Goal: Check status: Check status

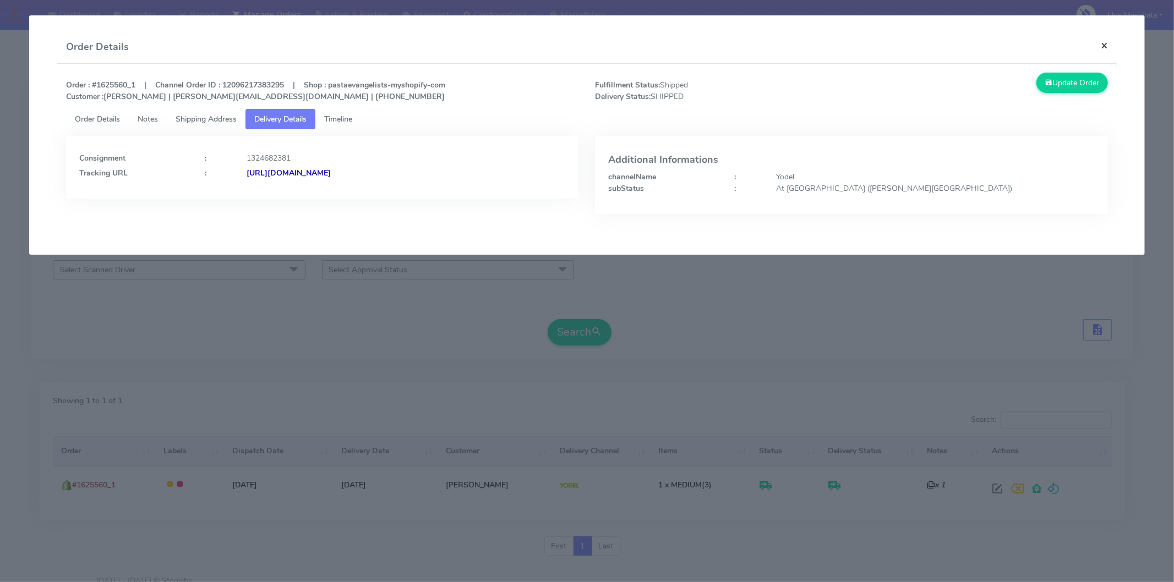
click at [1106, 37] on button "×" at bounding box center [1104, 45] width 25 height 29
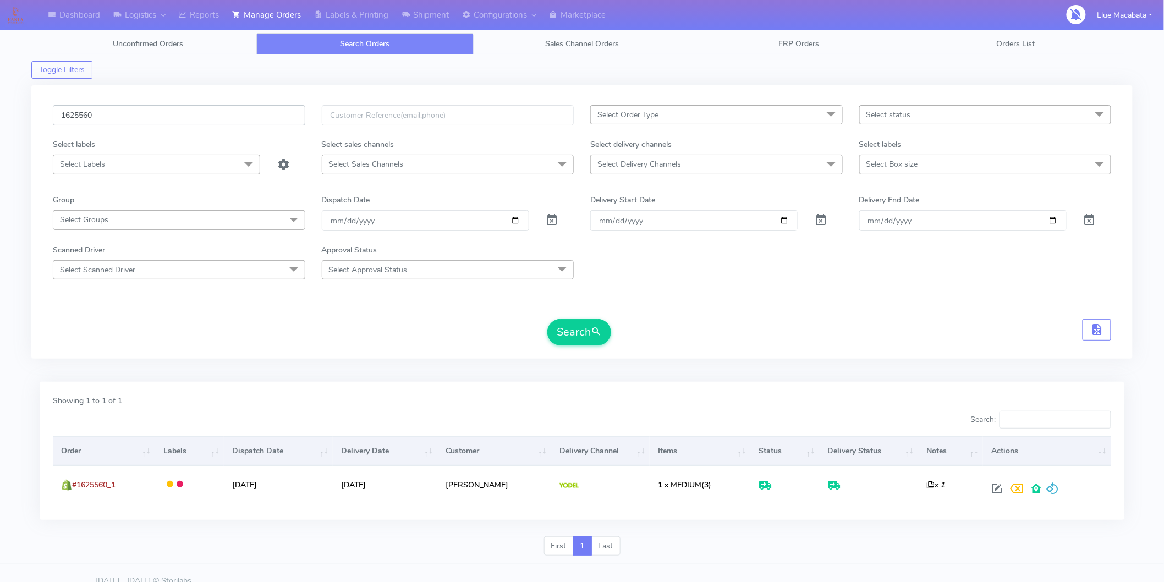
click at [119, 112] on input "1625560" at bounding box center [179, 115] width 253 height 20
paste input "4185"
type input "1624185"
click at [560, 326] on button "Search" at bounding box center [579, 332] width 64 height 26
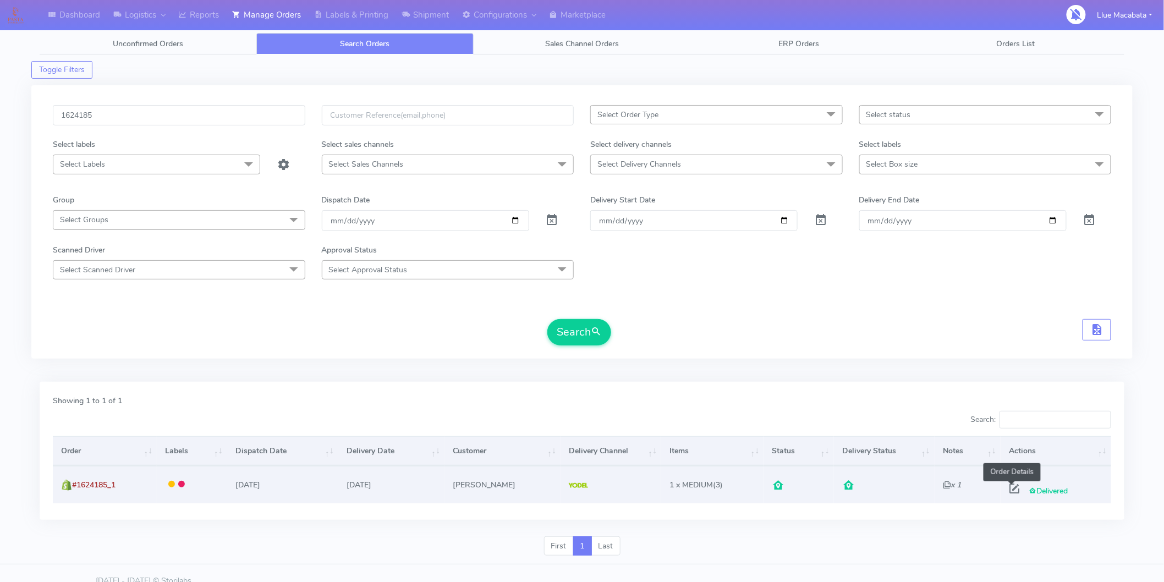
click at [1013, 487] on span at bounding box center [1015, 491] width 20 height 10
select select "5"
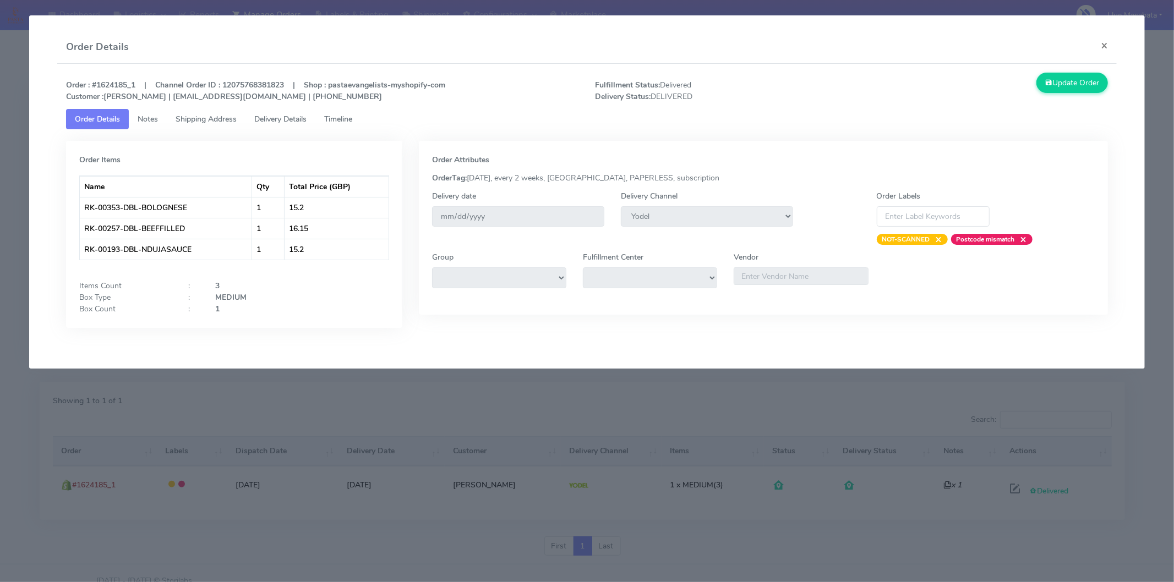
click at [304, 120] on span "Delivery Details" at bounding box center [280, 119] width 52 height 10
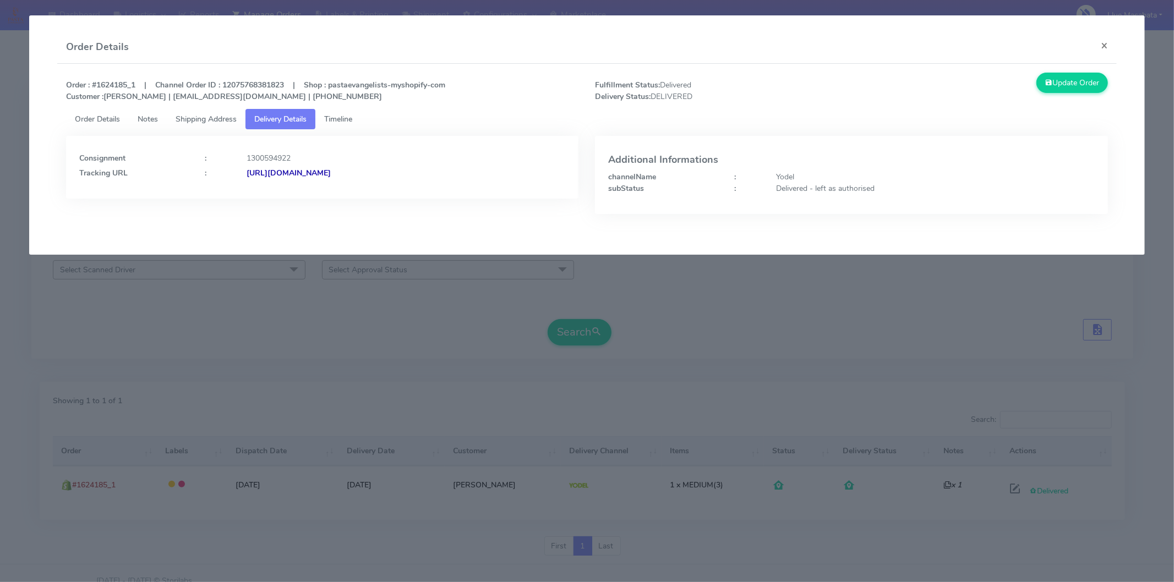
click at [331, 173] on strong "[URL][DOMAIN_NAME]" at bounding box center [288, 173] width 84 height 10
drag, startPoint x: 1110, startPoint y: 40, endPoint x: 1104, endPoint y: 50, distance: 11.1
click at [1109, 42] on button "×" at bounding box center [1104, 45] width 25 height 29
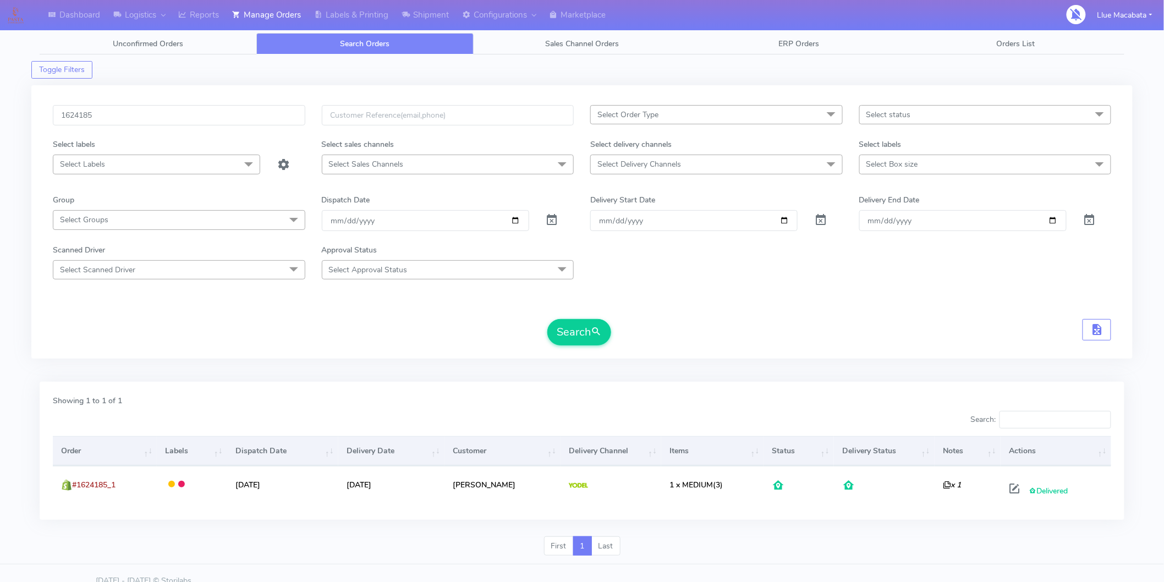
drag, startPoint x: 112, startPoint y: 100, endPoint x: 112, endPoint y: 108, distance: 8.8
click at [112, 100] on div "1624185 Select Order Type Select All MEALS ATAVI One Off Pasta Club Gift Kit Ev…" at bounding box center [581, 221] width 1101 height 273
drag, startPoint x: 110, startPoint y: 112, endPoint x: 0, endPoint y: 103, distance: 110.4
click at [0, 103] on div "Dashboard Logistics [GEOGRAPHIC_DATA] Logistics Reports Manage Orders Labels & …" at bounding box center [582, 292] width 1164 height 545
paste input "6361"
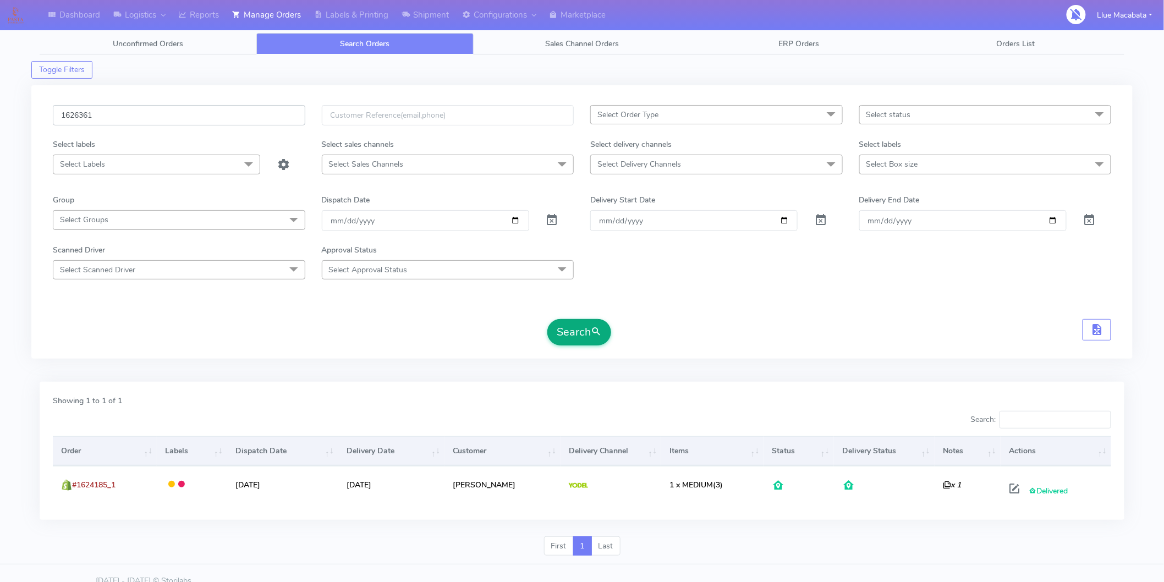
type input "1626361"
drag, startPoint x: 586, startPoint y: 324, endPoint x: 573, endPoint y: 323, distance: 13.2
click at [584, 324] on button "Search" at bounding box center [579, 332] width 64 height 26
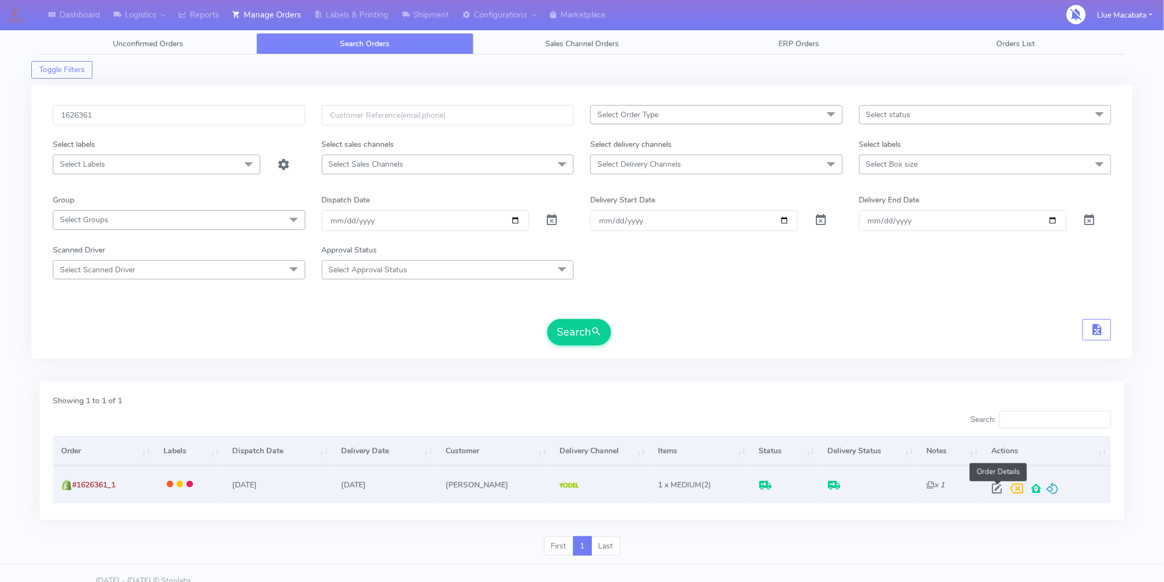
click at [996, 487] on span at bounding box center [997, 491] width 20 height 10
select select "5"
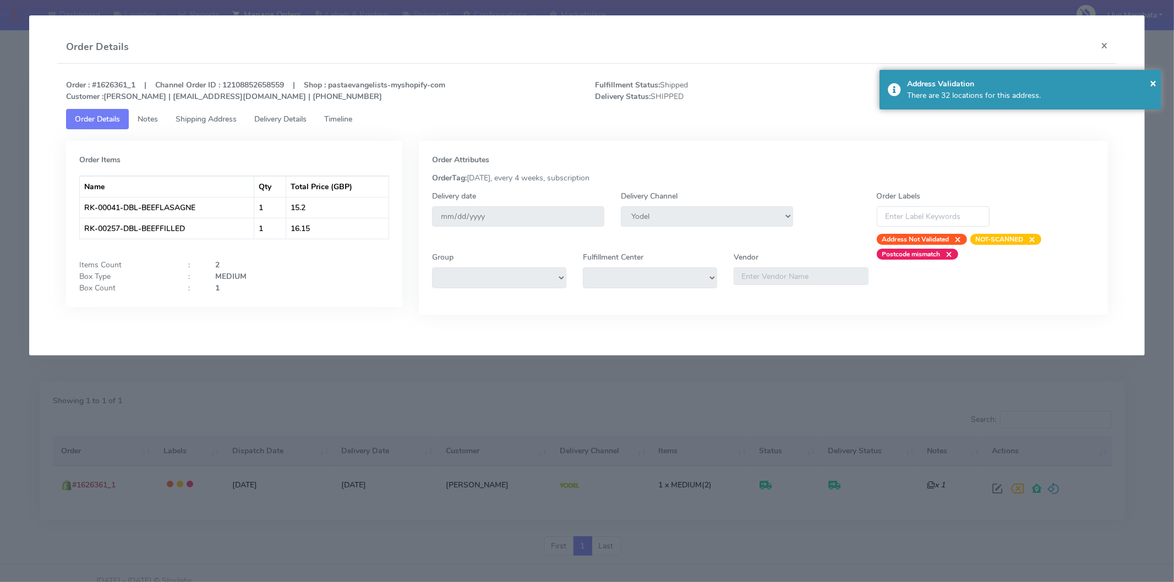
click at [299, 119] on span "Delivery Details" at bounding box center [280, 119] width 52 height 10
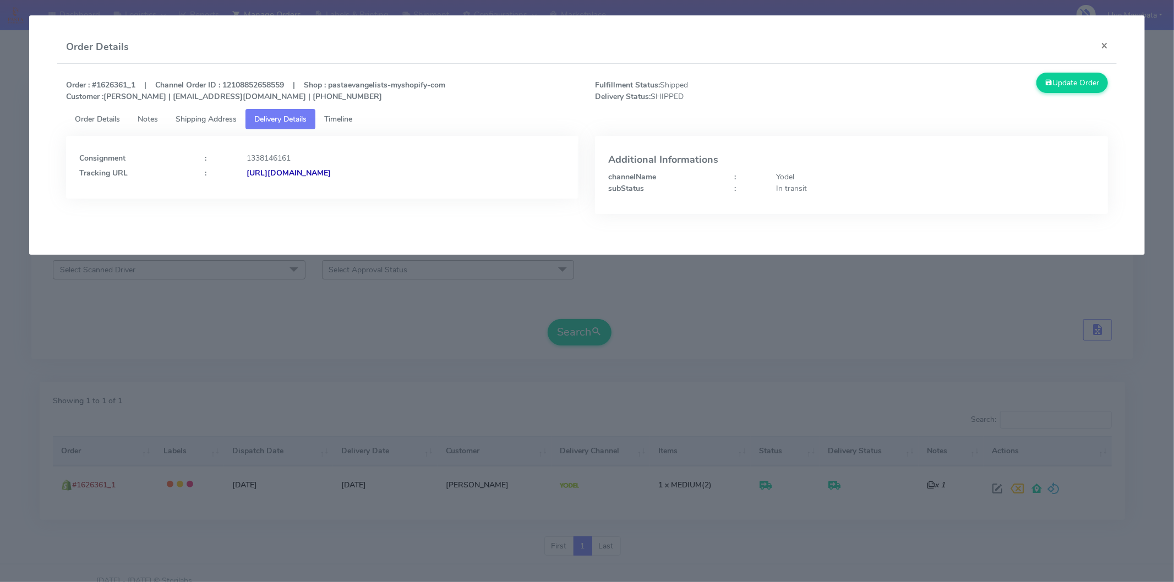
click at [331, 172] on strong "[URL][DOMAIN_NAME]" at bounding box center [288, 173] width 84 height 10
click at [1104, 41] on button "×" at bounding box center [1104, 45] width 25 height 29
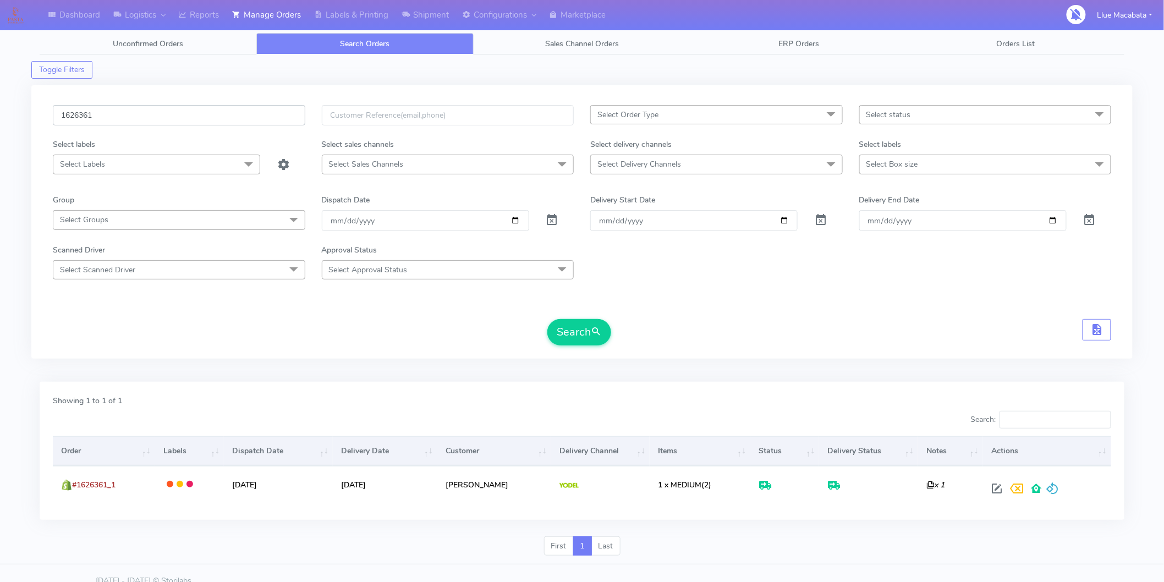
click at [152, 112] on input "1626361" at bounding box center [179, 115] width 253 height 20
paste input "1626902"
click at [158, 123] on input "16263611626902" at bounding box center [179, 115] width 253 height 20
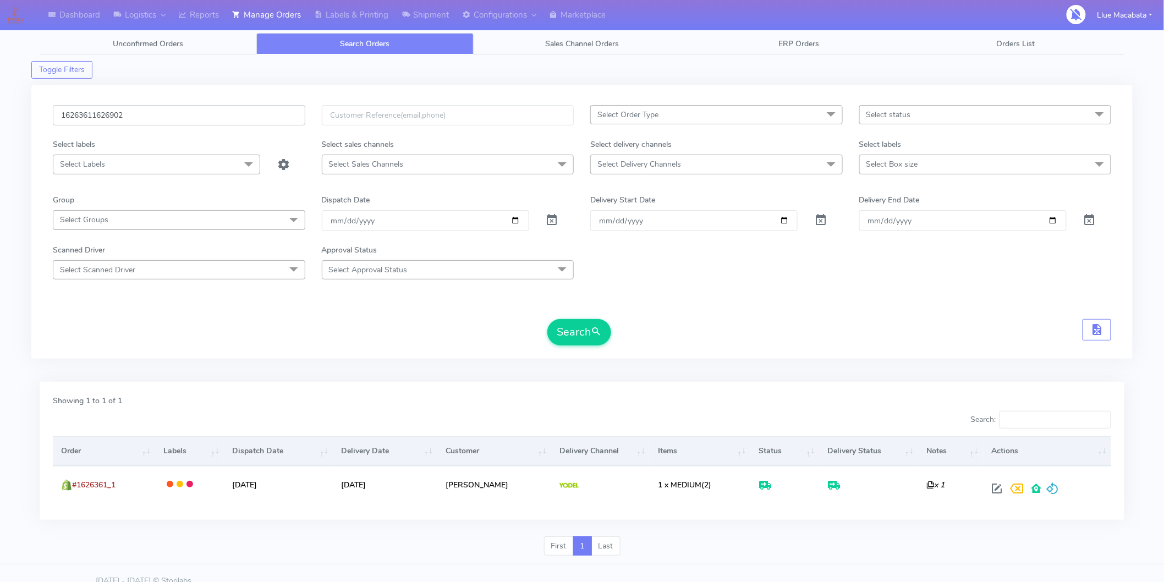
click at [158, 123] on input "16263611626902" at bounding box center [179, 115] width 253 height 20
paste input "text"
type input "1626902"
drag, startPoint x: 584, startPoint y: 336, endPoint x: 576, endPoint y: 337, distance: 8.3
click at [583, 336] on button "Search" at bounding box center [579, 332] width 64 height 26
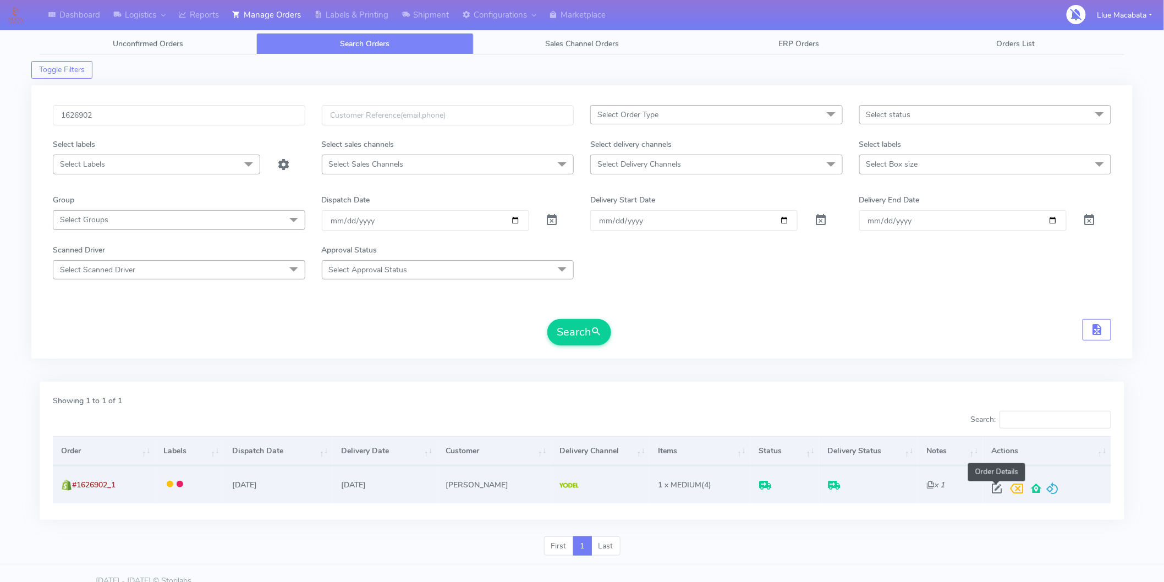
click at [989, 486] on span at bounding box center [997, 491] width 20 height 10
select select "5"
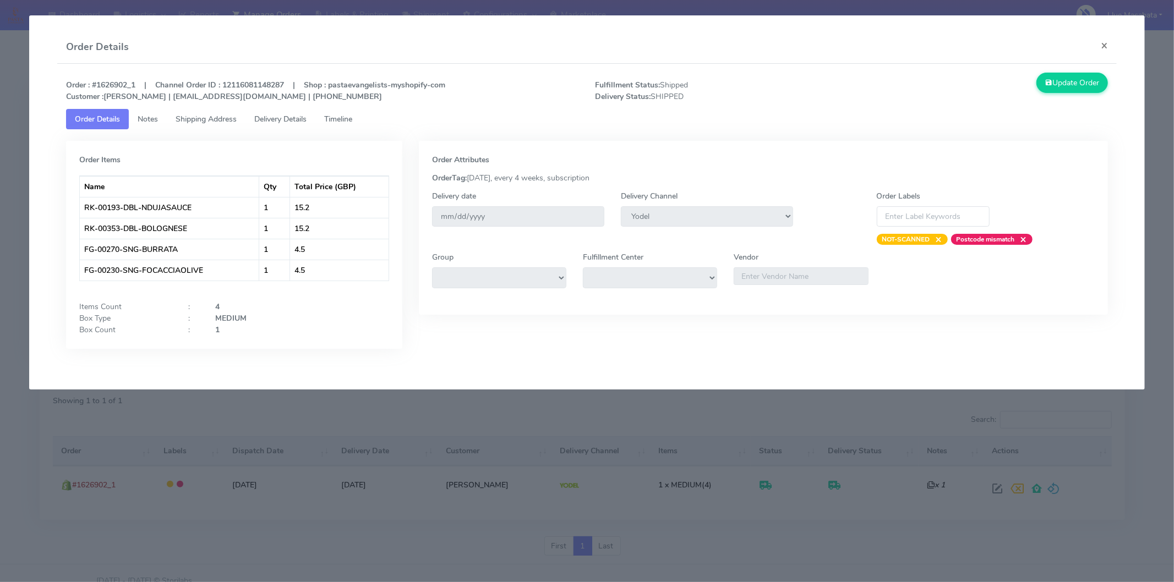
click at [289, 114] on span "Delivery Details" at bounding box center [280, 119] width 52 height 10
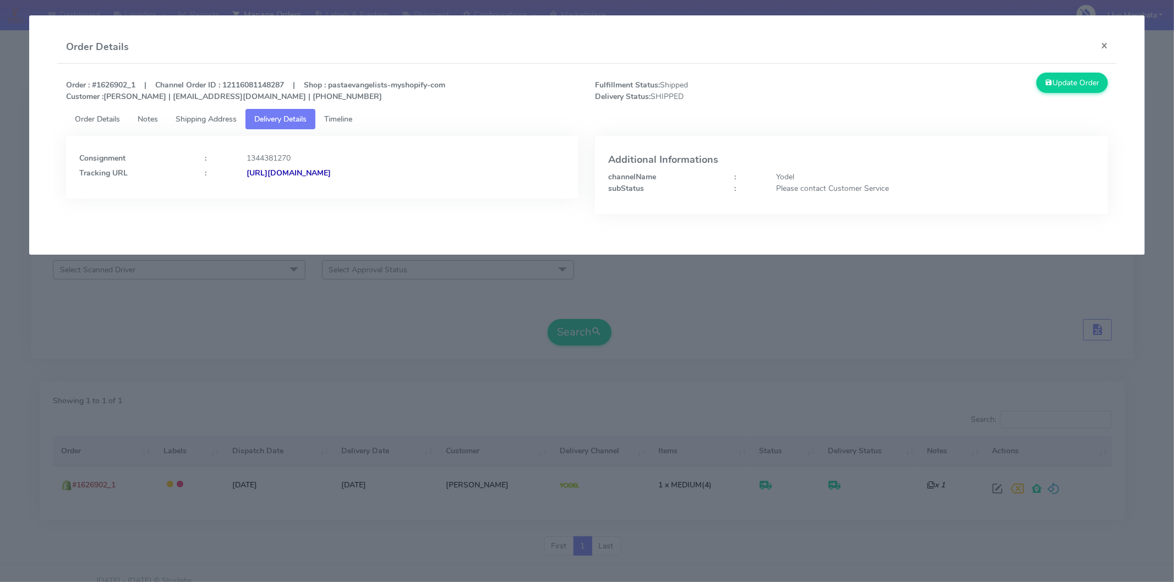
click at [331, 172] on strong "[URL][DOMAIN_NAME]" at bounding box center [288, 173] width 84 height 10
click at [351, 123] on span "Timeline" at bounding box center [338, 119] width 28 height 10
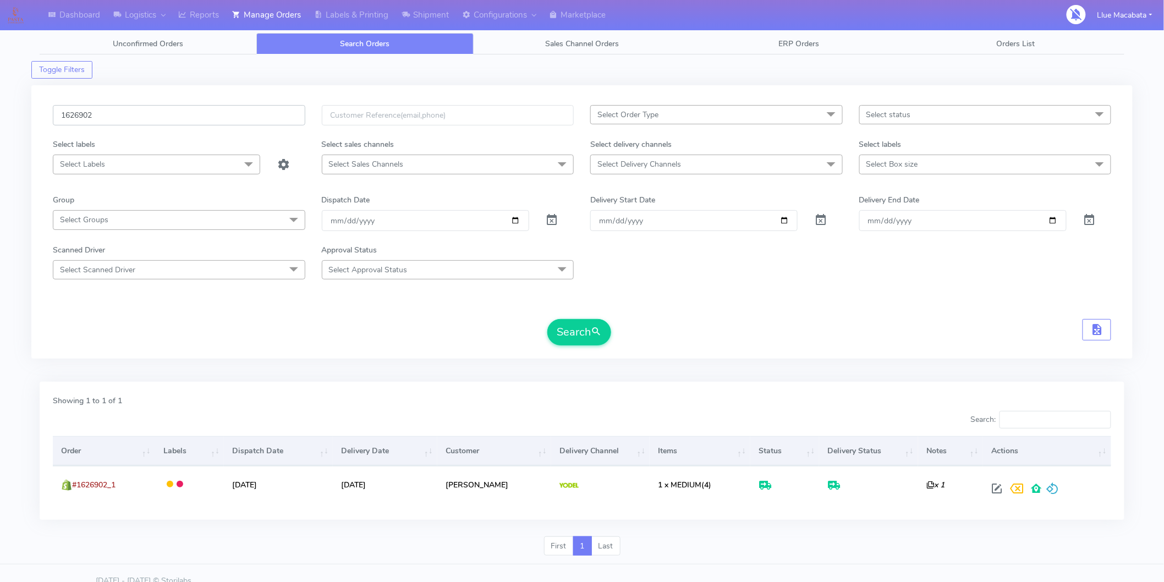
click at [122, 122] on input "1626902" at bounding box center [179, 115] width 253 height 20
paste input "345"
type input "1626345"
click at [583, 337] on button "Search" at bounding box center [579, 332] width 64 height 26
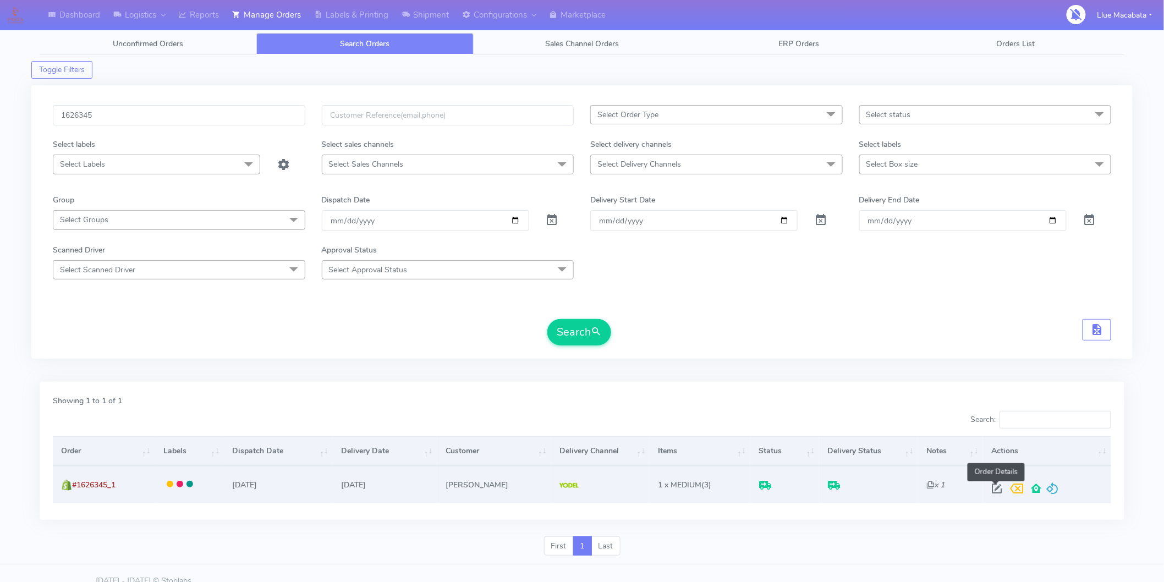
click at [1004, 491] on span at bounding box center [997, 491] width 20 height 10
select select "5"
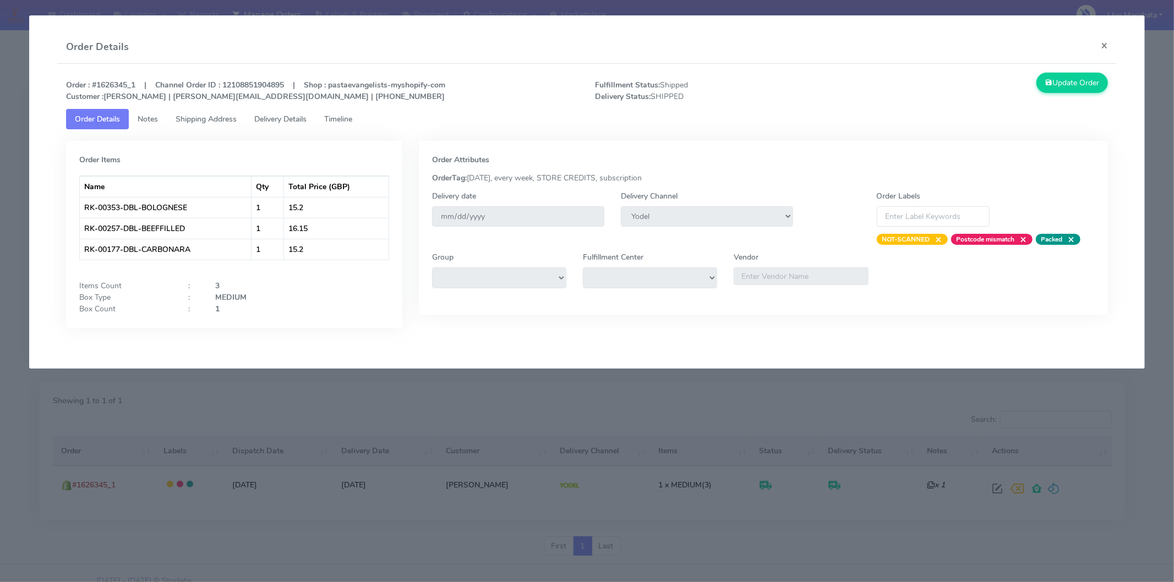
click at [345, 122] on span "Timeline" at bounding box center [338, 119] width 28 height 10
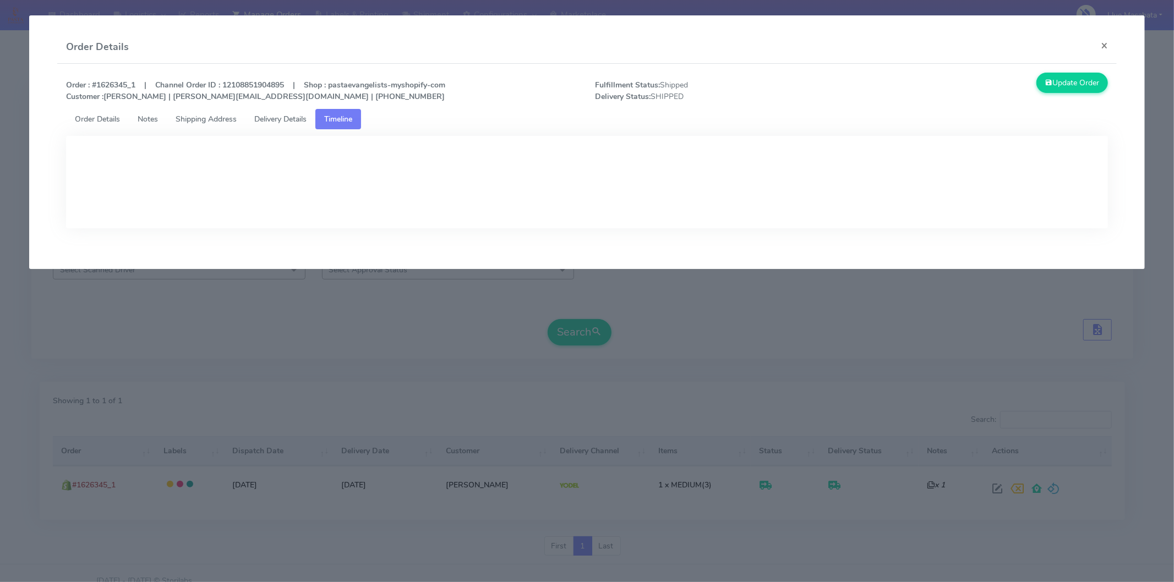
click at [299, 121] on span "Delivery Details" at bounding box center [280, 119] width 52 height 10
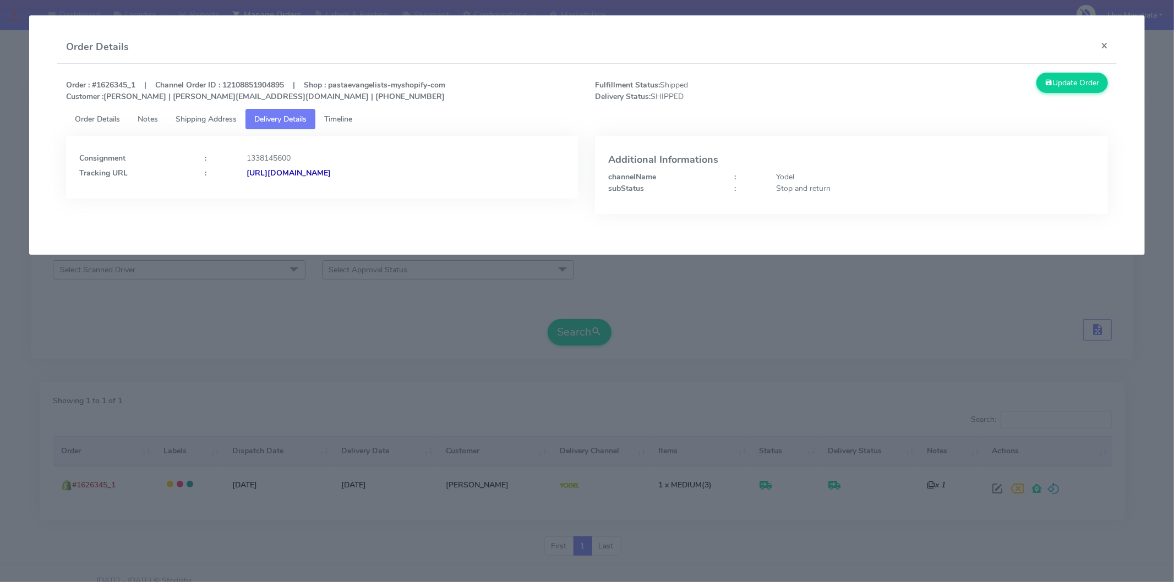
click at [331, 169] on strong "[URL][DOMAIN_NAME]" at bounding box center [288, 173] width 84 height 10
click at [1106, 45] on button "×" at bounding box center [1104, 45] width 25 height 29
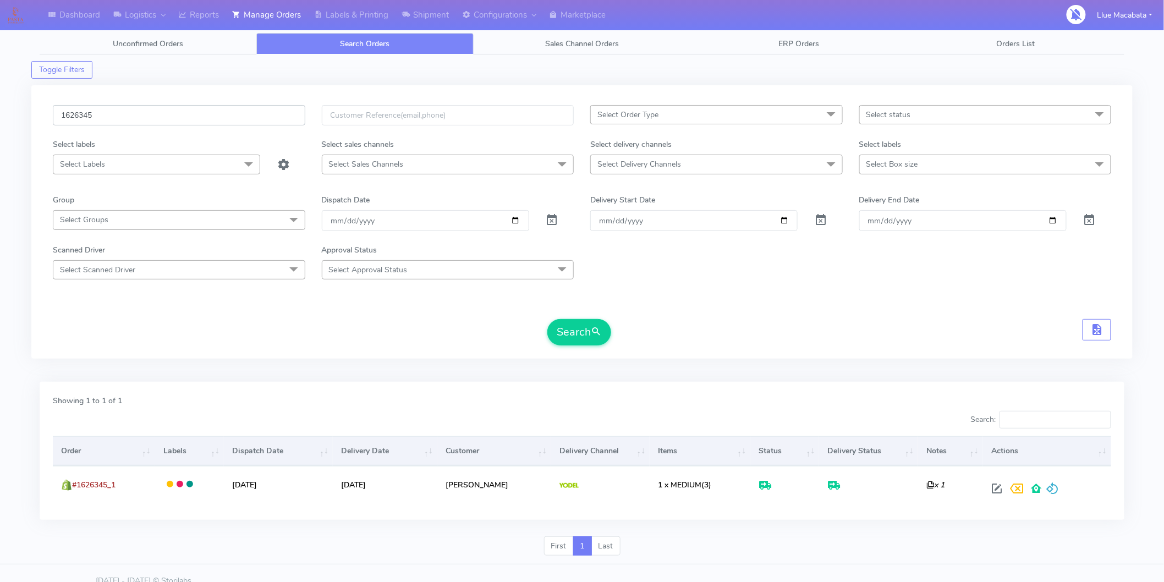
click at [96, 116] on input "1626345" at bounding box center [179, 115] width 253 height 20
paste input "38"
type input "1626338"
drag, startPoint x: 579, startPoint y: 336, endPoint x: 573, endPoint y: 334, distance: 6.4
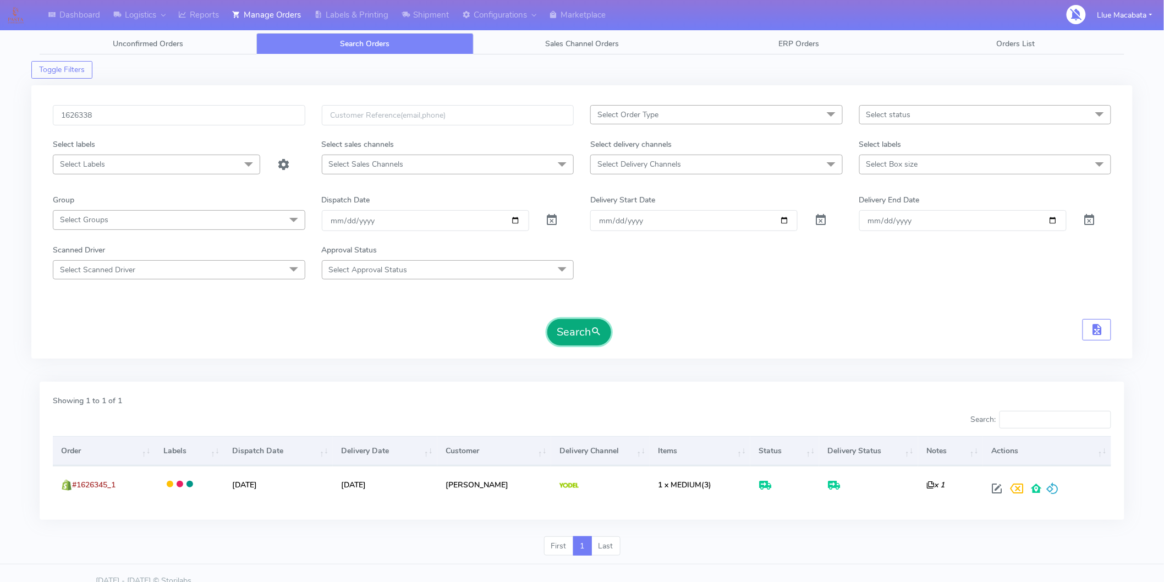
click at [579, 335] on button "Search" at bounding box center [579, 332] width 64 height 26
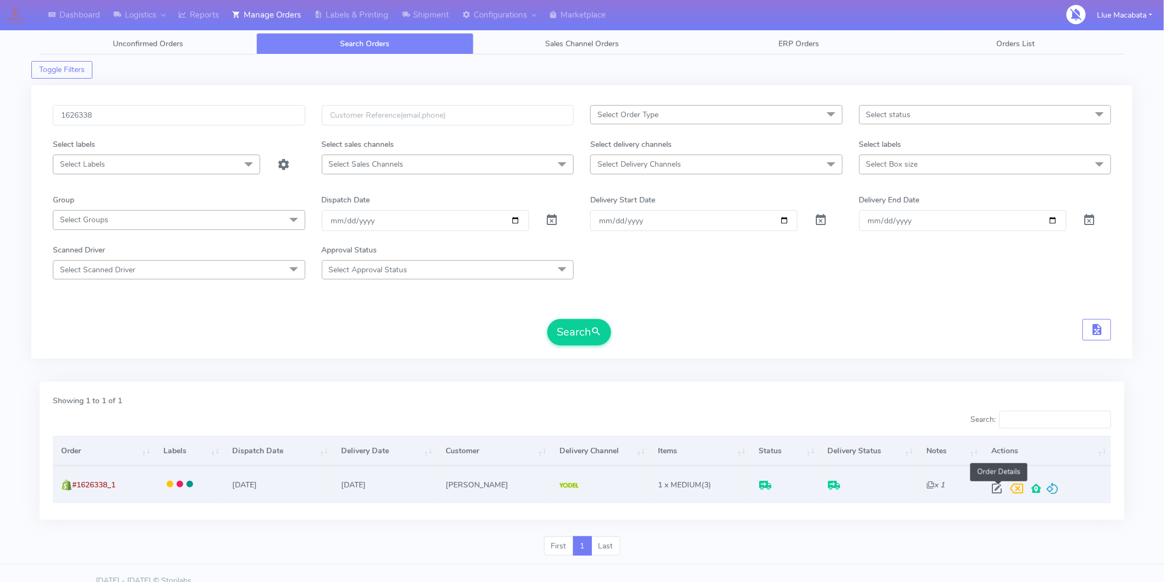
click at [999, 486] on span at bounding box center [997, 491] width 20 height 10
select select "5"
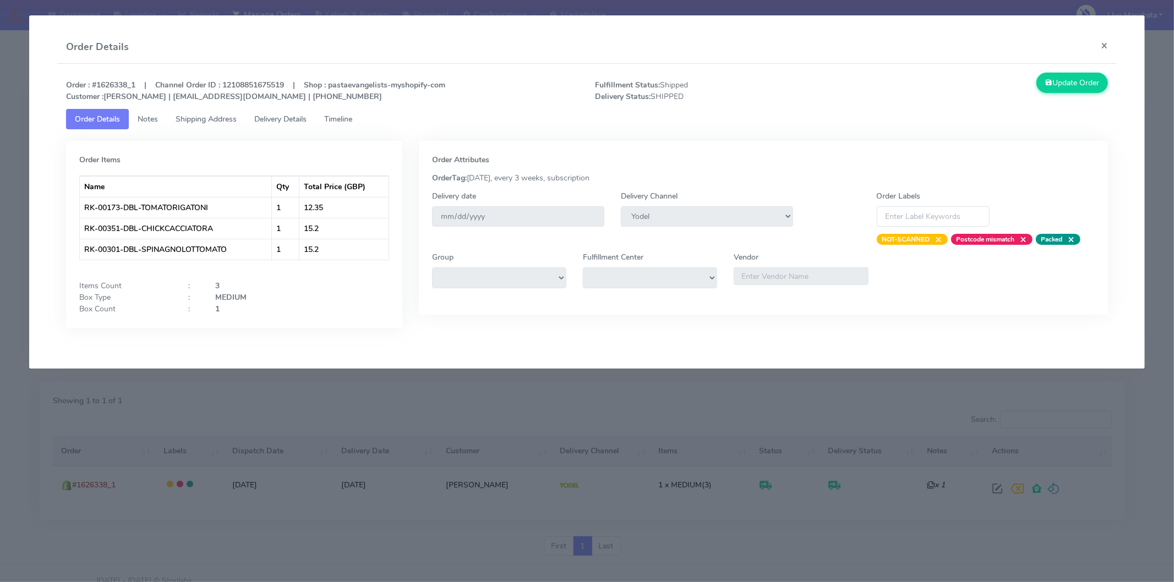
drag, startPoint x: 344, startPoint y: 114, endPoint x: 301, endPoint y: 114, distance: 42.9
click at [343, 114] on span "Timeline" at bounding box center [338, 119] width 28 height 10
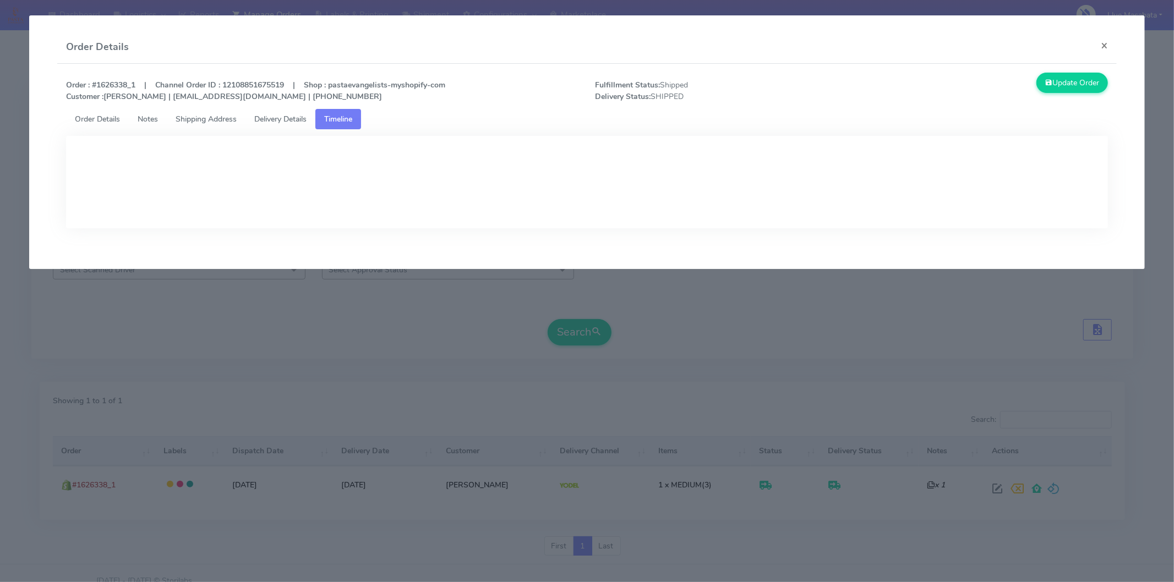
click at [301, 114] on span "Delivery Details" at bounding box center [280, 119] width 52 height 10
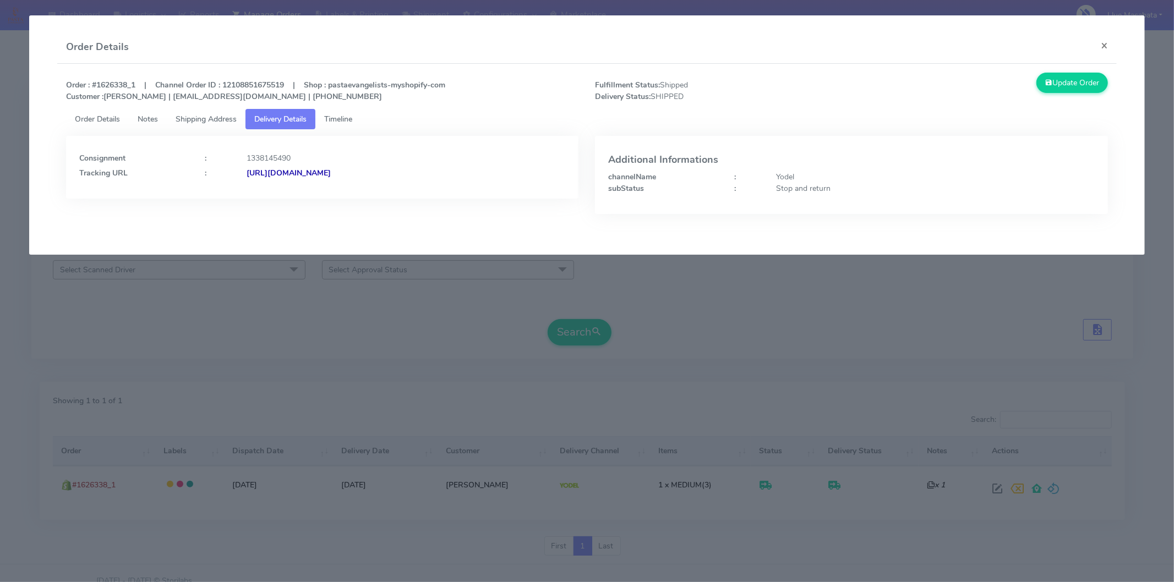
click at [331, 171] on strong "[URL][DOMAIN_NAME]" at bounding box center [288, 173] width 84 height 10
click at [1104, 46] on button "×" at bounding box center [1104, 45] width 25 height 29
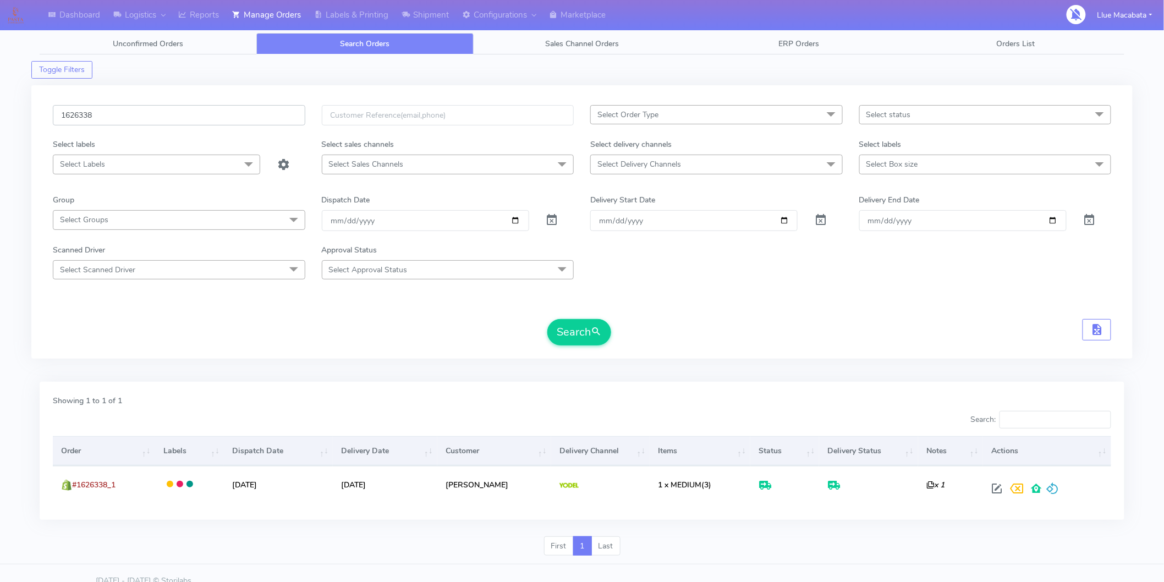
click at [155, 113] on input "1626338" at bounding box center [179, 115] width 253 height 20
paste input "7"
type input "1626337"
click at [574, 328] on button "Search" at bounding box center [579, 332] width 64 height 26
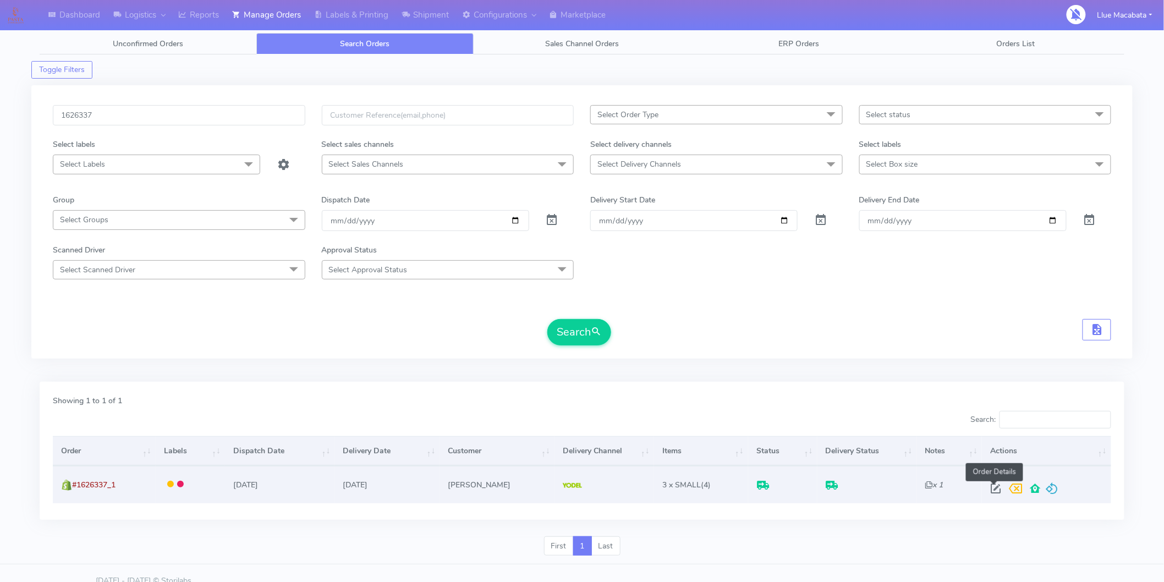
click at [993, 486] on span at bounding box center [996, 491] width 20 height 10
select select "5"
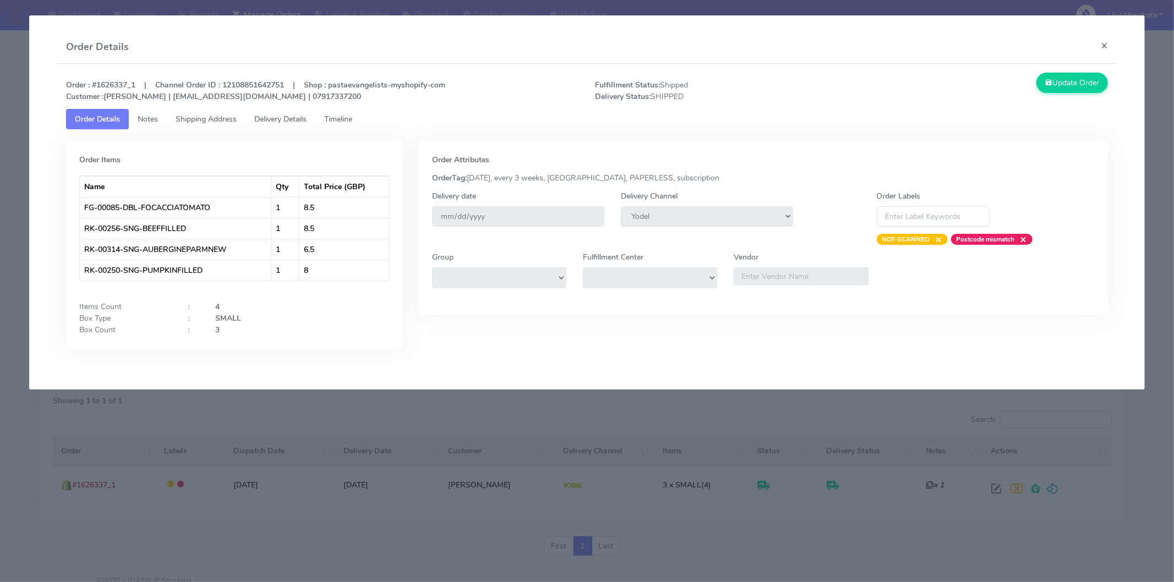
drag, startPoint x: 347, startPoint y: 118, endPoint x: 339, endPoint y: 119, distance: 7.8
click at [346, 118] on span "Timeline" at bounding box center [338, 119] width 28 height 10
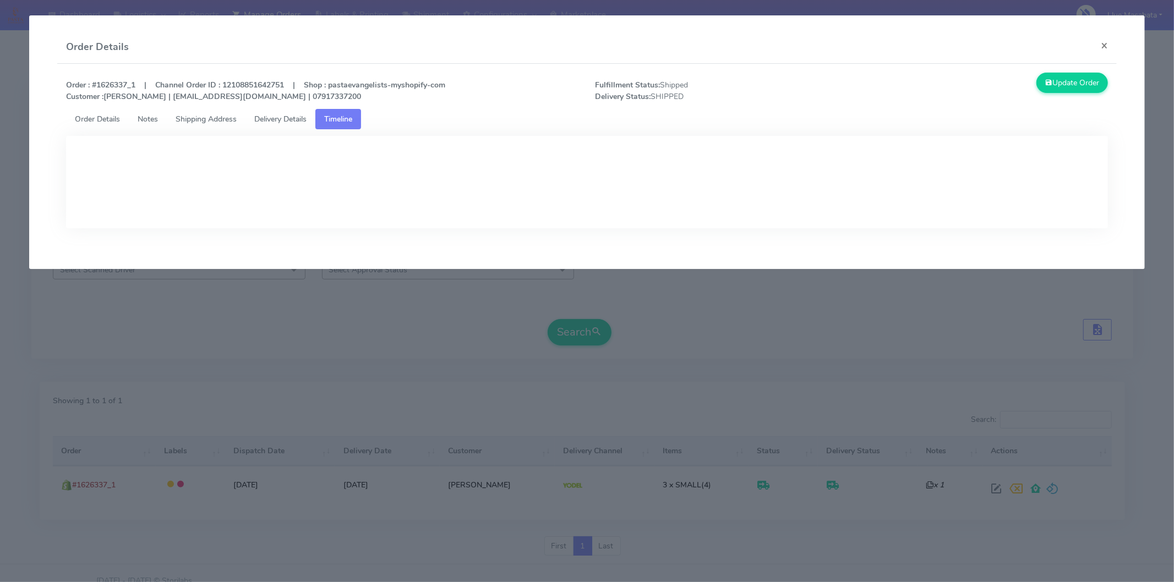
click at [274, 114] on span "Delivery Details" at bounding box center [280, 119] width 52 height 10
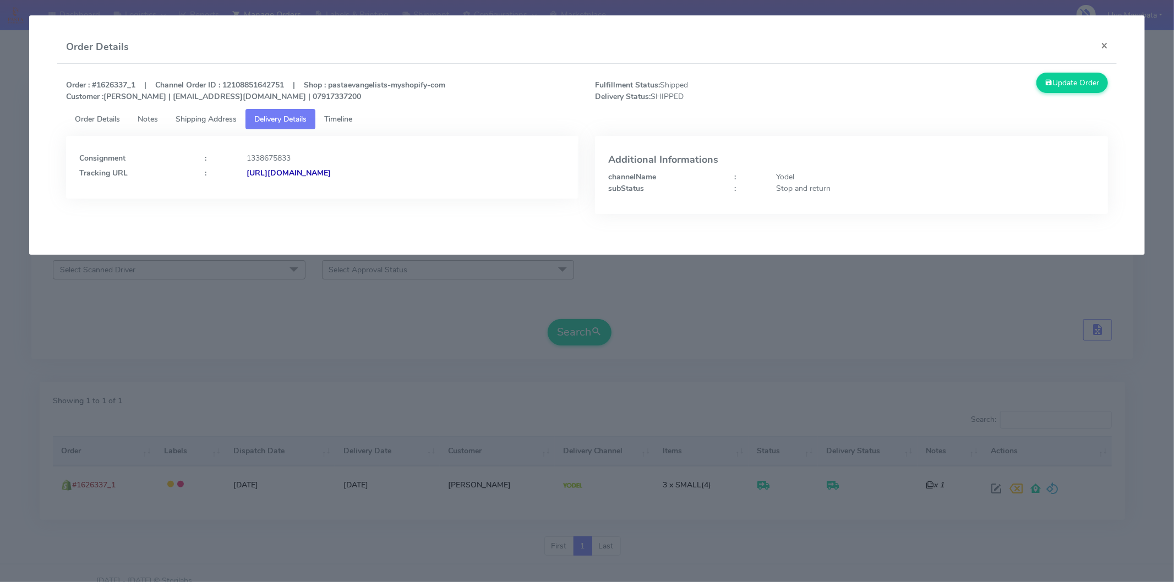
click at [331, 171] on strong "[URL][DOMAIN_NAME]" at bounding box center [288, 173] width 84 height 10
drag, startPoint x: 1105, startPoint y: 45, endPoint x: 1028, endPoint y: 44, distance: 77.0
click at [1102, 45] on button "×" at bounding box center [1104, 45] width 25 height 29
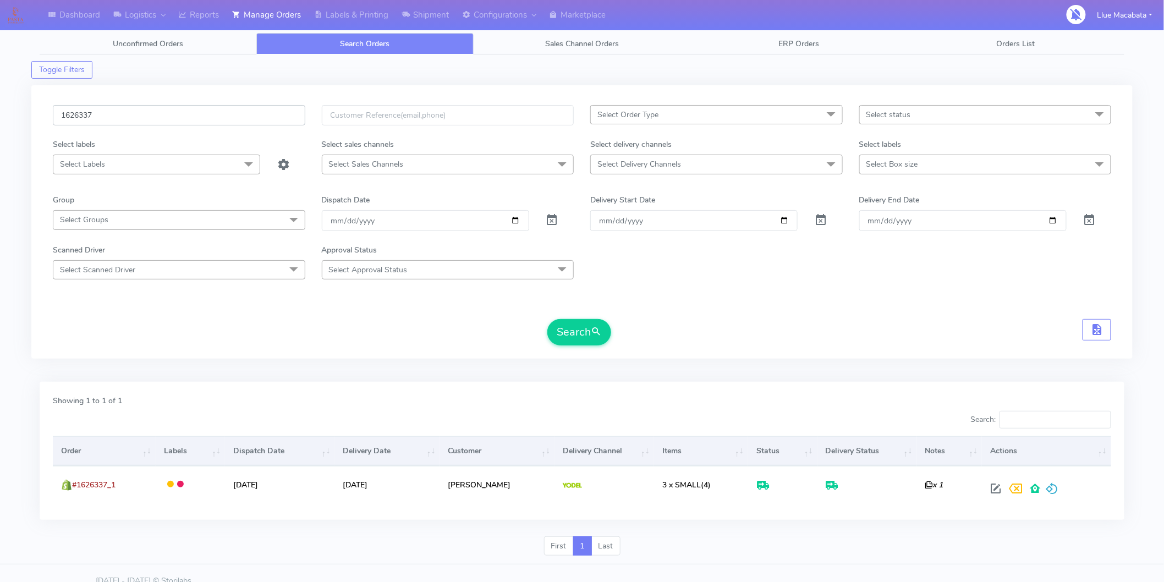
click at [116, 116] on input "1626337" at bounding box center [179, 115] width 253 height 20
paste input "5932"
type input "1625932"
click at [578, 328] on button "Search" at bounding box center [579, 332] width 64 height 26
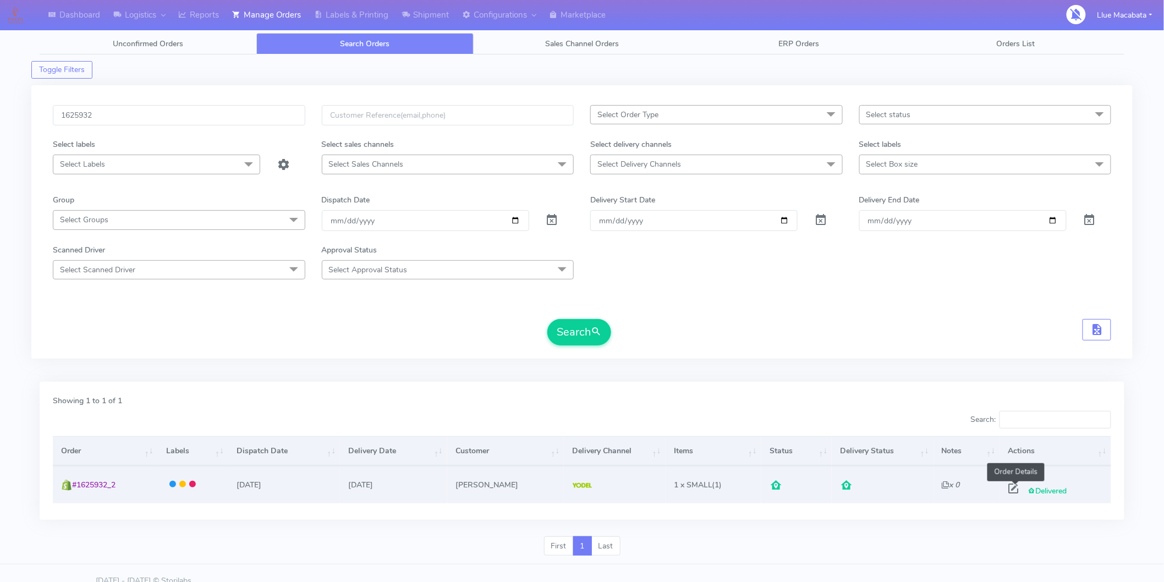
click at [1017, 490] on span at bounding box center [1014, 491] width 20 height 10
select select "5"
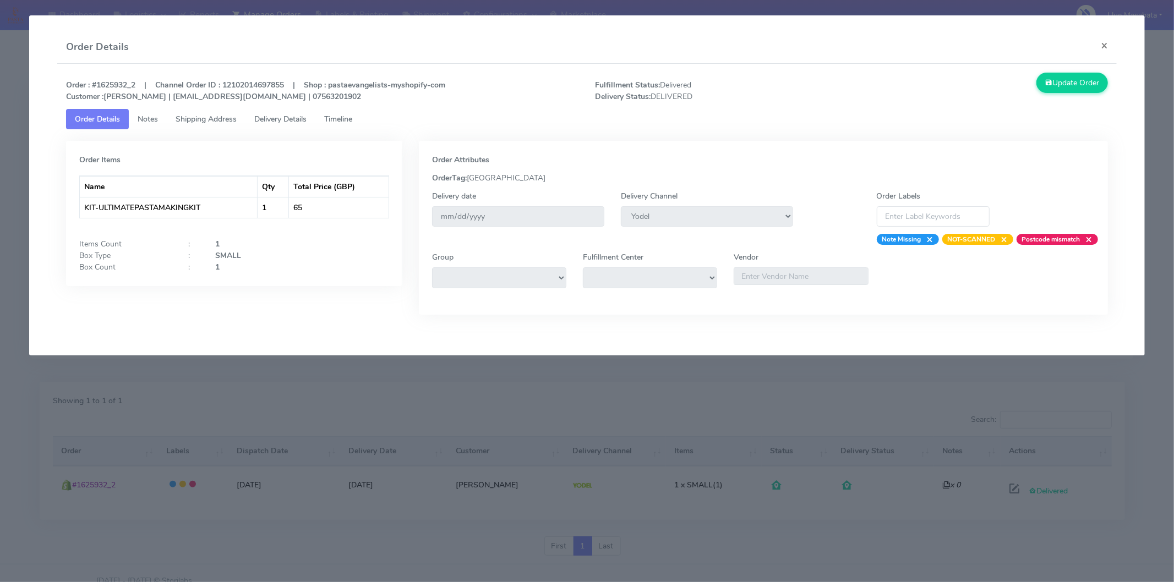
click at [352, 116] on span "Timeline" at bounding box center [338, 119] width 28 height 10
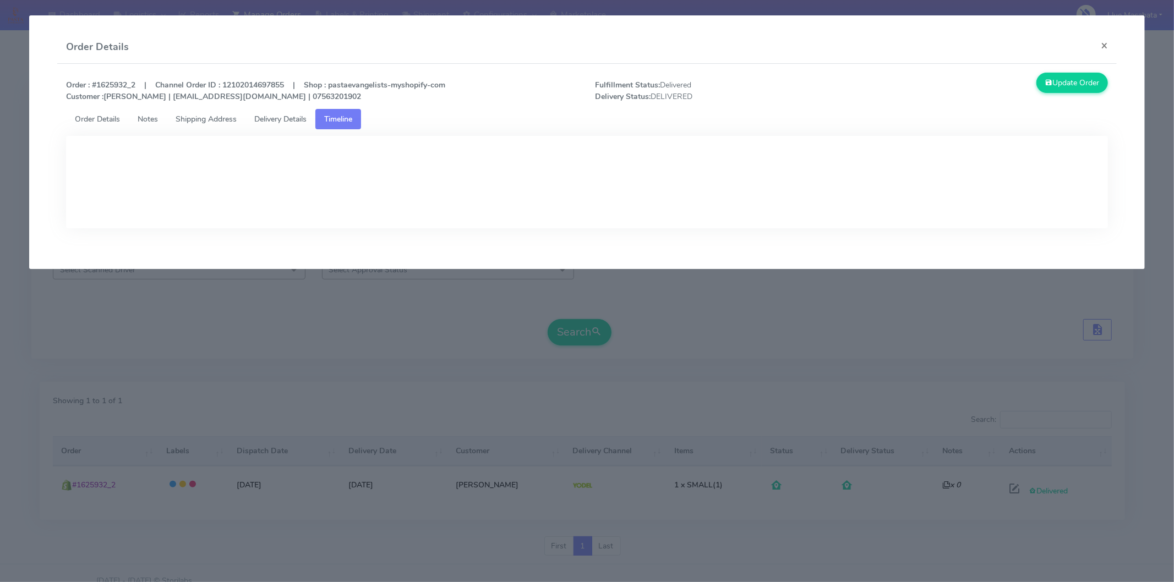
click at [300, 116] on span "Delivery Details" at bounding box center [280, 119] width 52 height 10
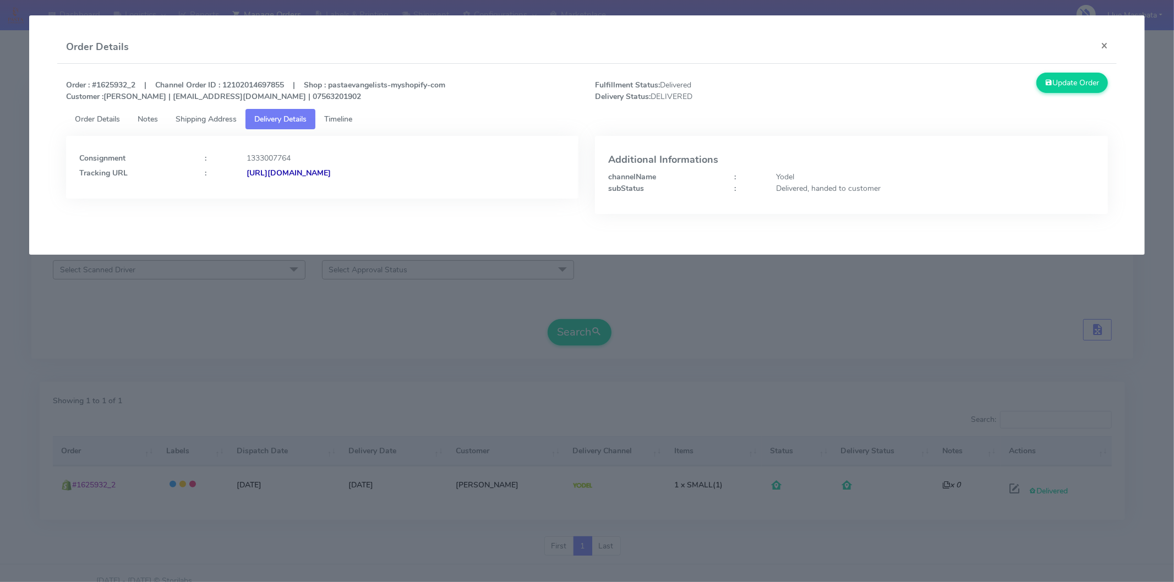
click at [331, 169] on strong "[URL][DOMAIN_NAME]" at bounding box center [288, 173] width 84 height 10
click at [1112, 40] on button "×" at bounding box center [1104, 45] width 25 height 29
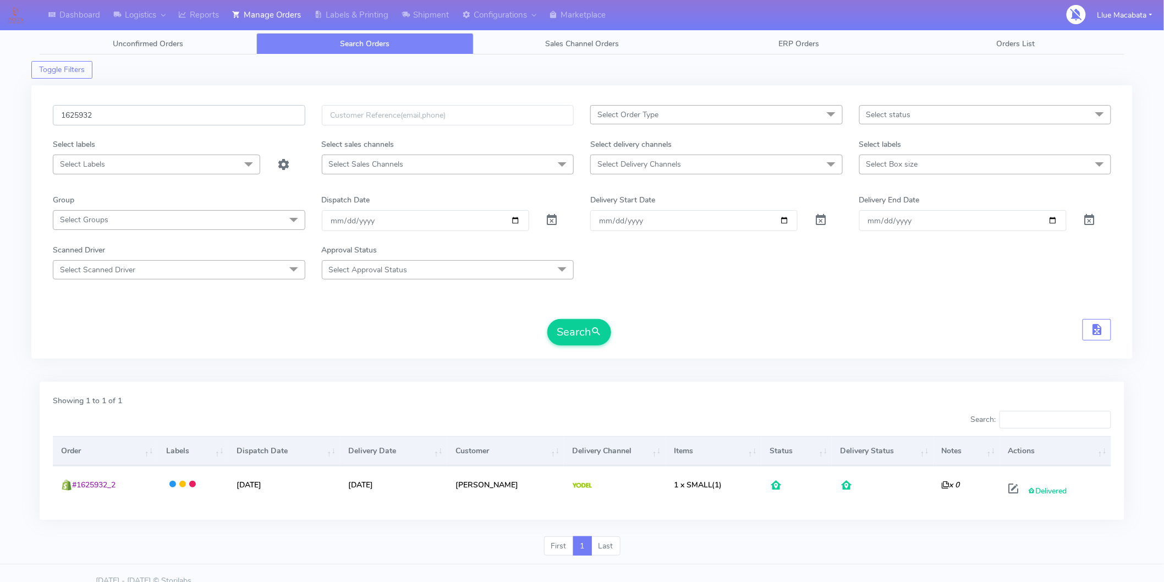
click at [125, 117] on input "1625932" at bounding box center [179, 115] width 253 height 20
paste input "24"
type input "1625924"
click at [583, 332] on button "Search" at bounding box center [579, 332] width 64 height 26
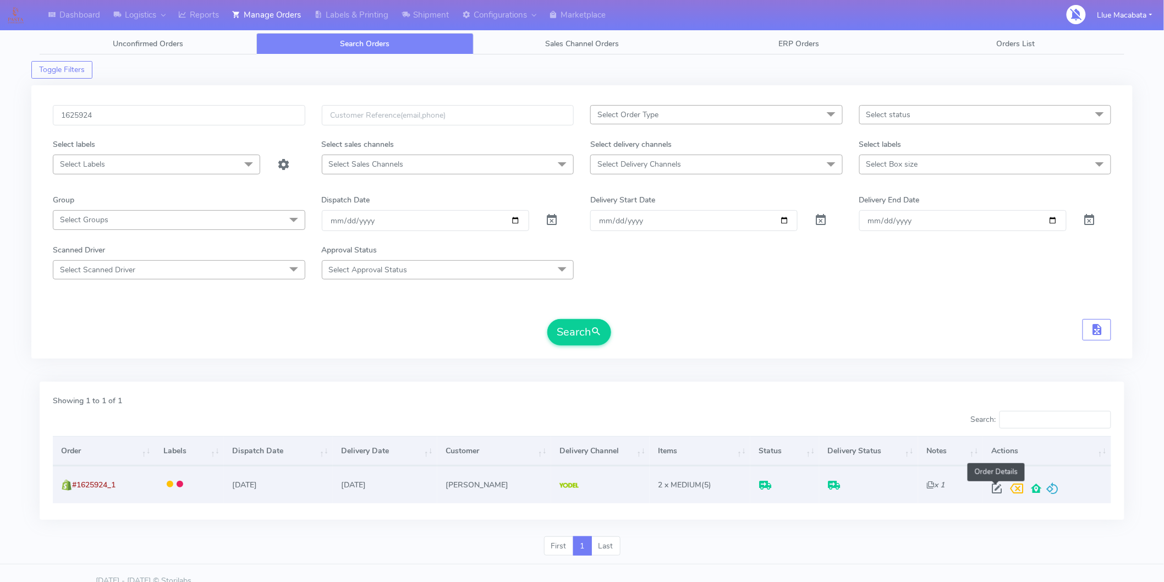
click at [996, 486] on span at bounding box center [997, 491] width 20 height 10
select select "5"
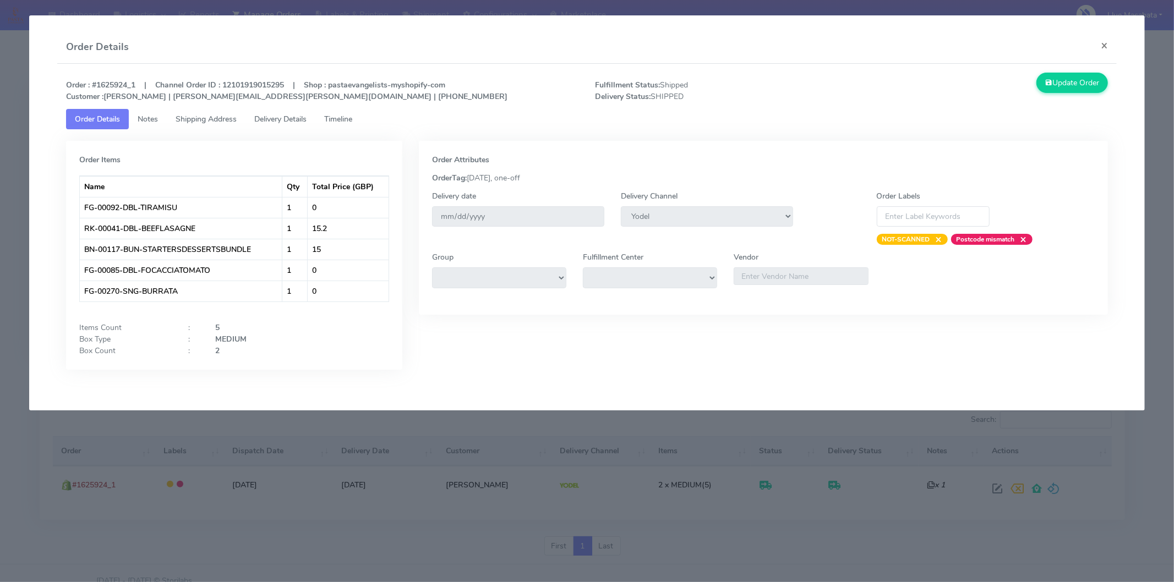
click at [347, 117] on span "Timeline" at bounding box center [338, 119] width 28 height 10
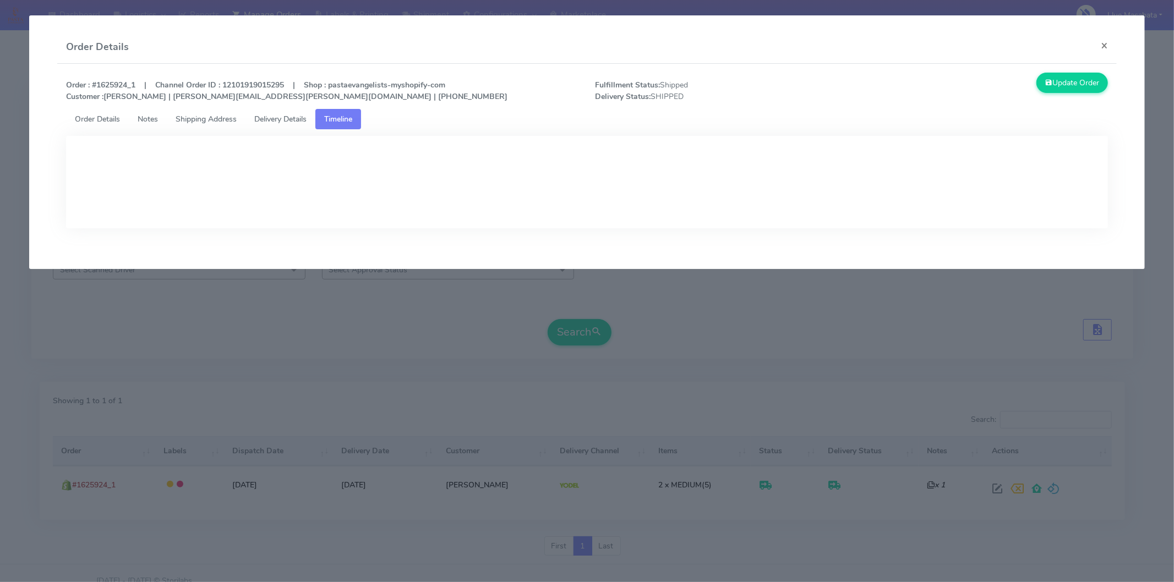
click at [284, 114] on span "Delivery Details" at bounding box center [280, 119] width 52 height 10
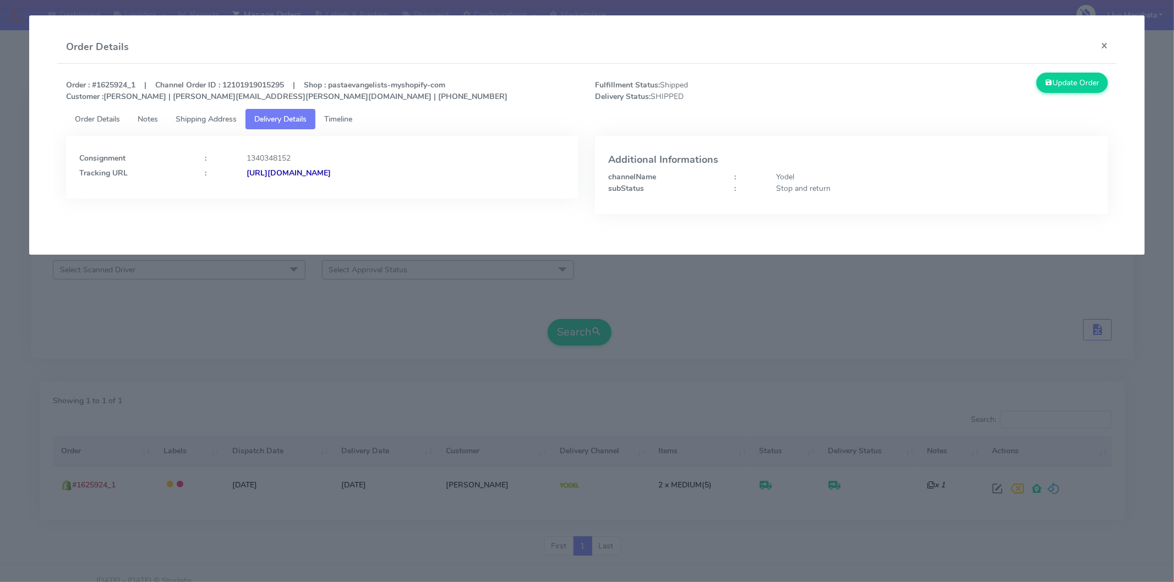
click at [331, 174] on strong "[URL][DOMAIN_NAME]" at bounding box center [288, 173] width 84 height 10
click at [1104, 46] on button "×" at bounding box center [1104, 45] width 25 height 29
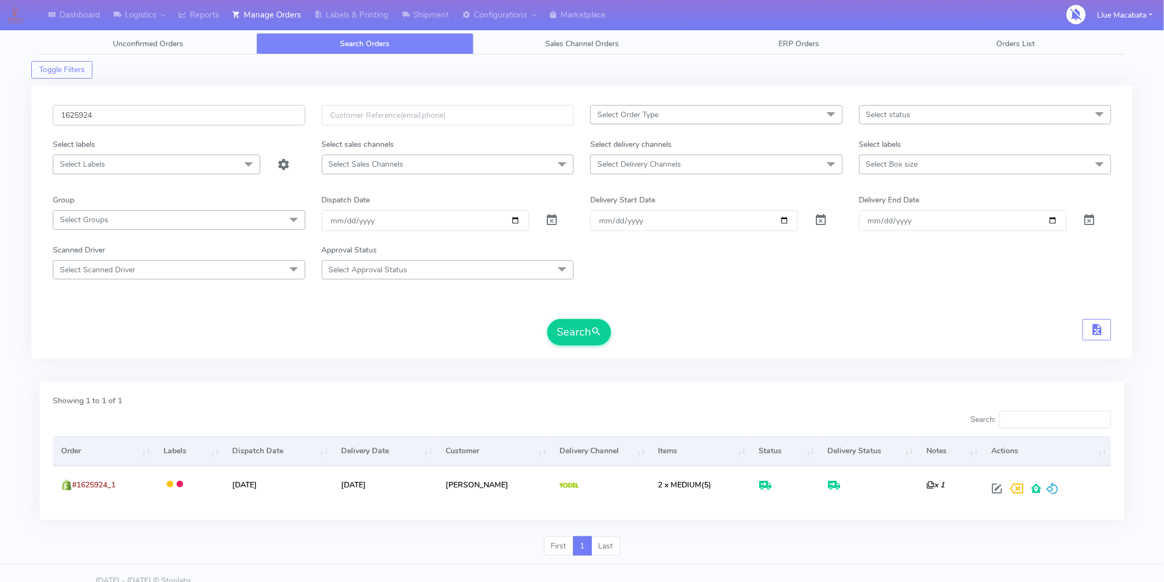
click at [105, 123] on input "1625924" at bounding box center [179, 115] width 253 height 20
paste input "1625563"
type input "1625563"
click at [587, 329] on button "Search" at bounding box center [579, 332] width 64 height 26
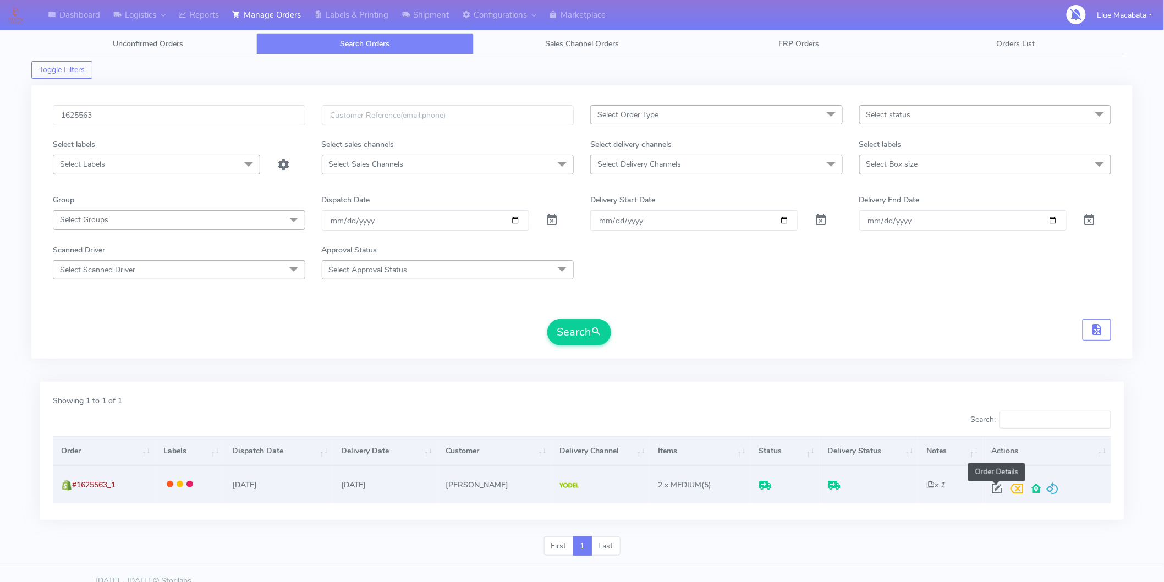
click at [993, 486] on span at bounding box center [997, 491] width 20 height 10
select select "5"
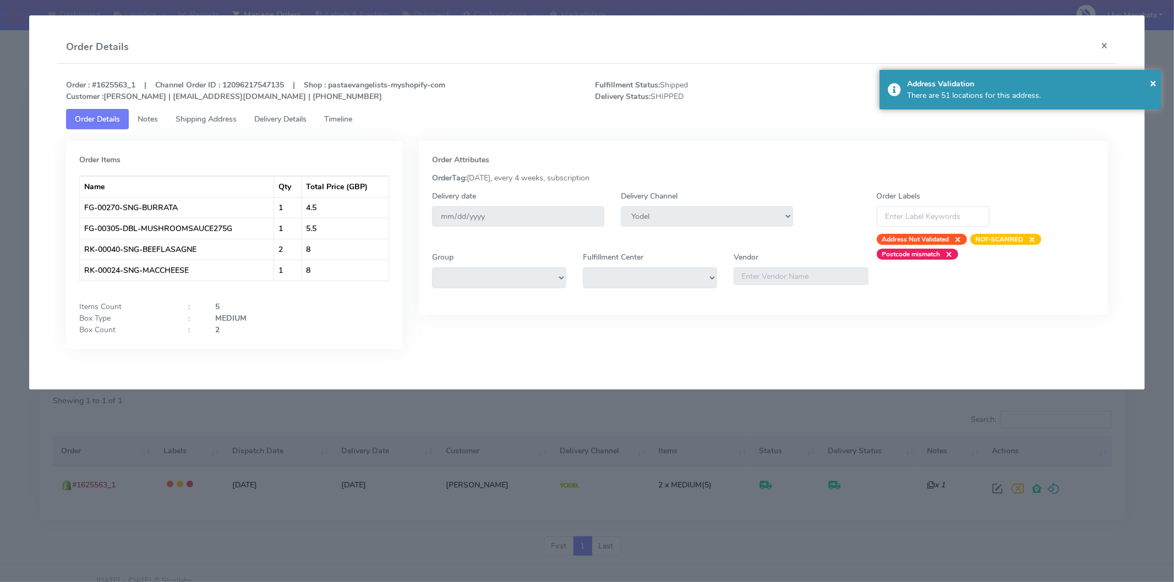
click at [349, 112] on link "Timeline" at bounding box center [338, 119] width 46 height 20
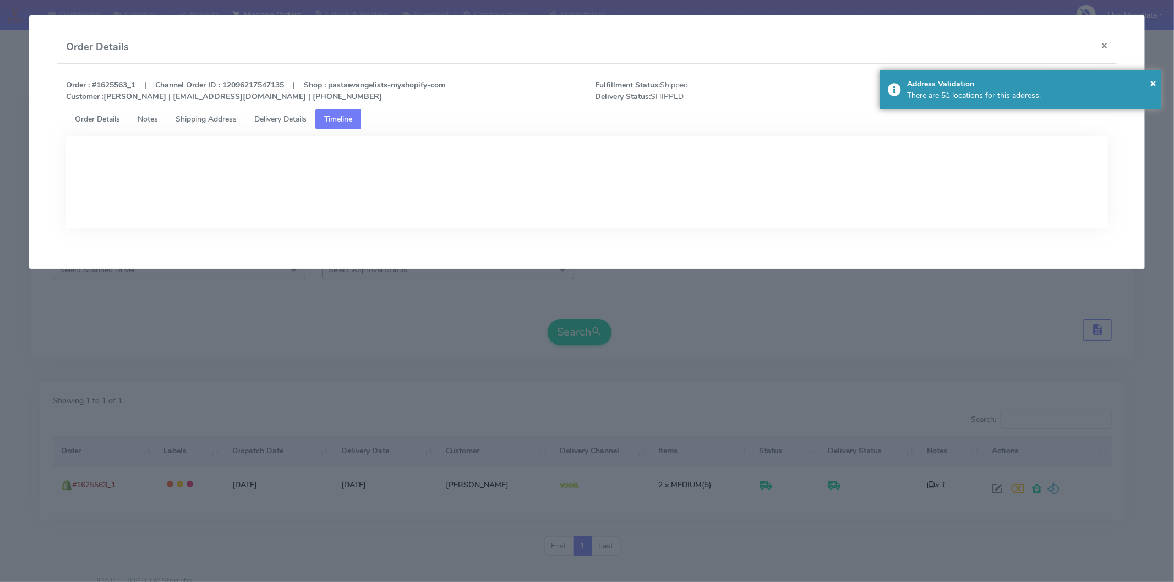
click at [279, 112] on link "Delivery Details" at bounding box center [280, 119] width 70 height 20
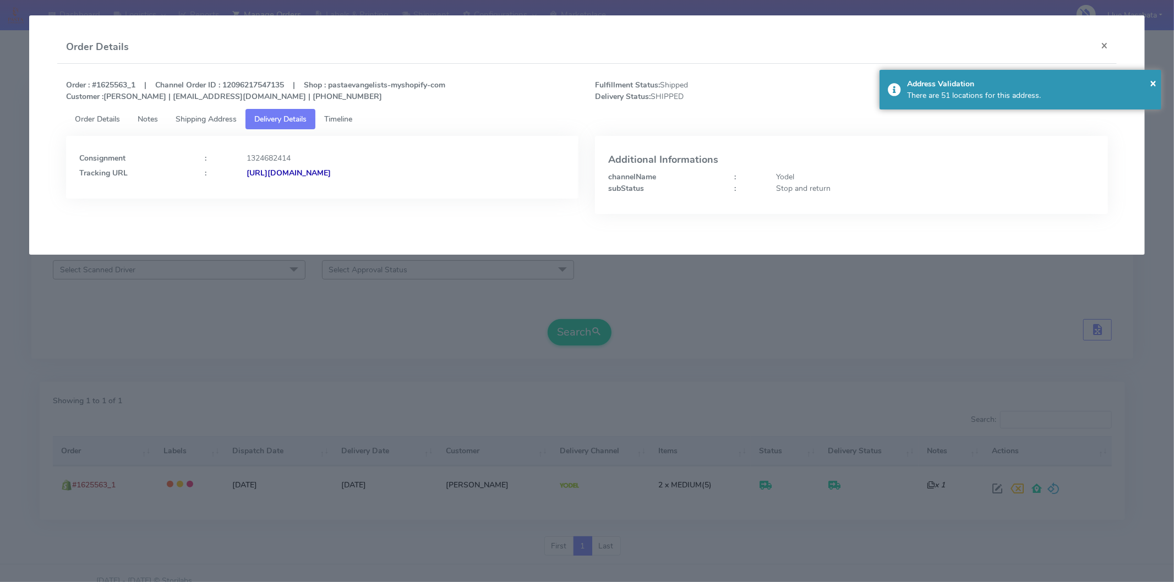
click at [331, 174] on strong "[URL][DOMAIN_NAME]" at bounding box center [288, 173] width 84 height 10
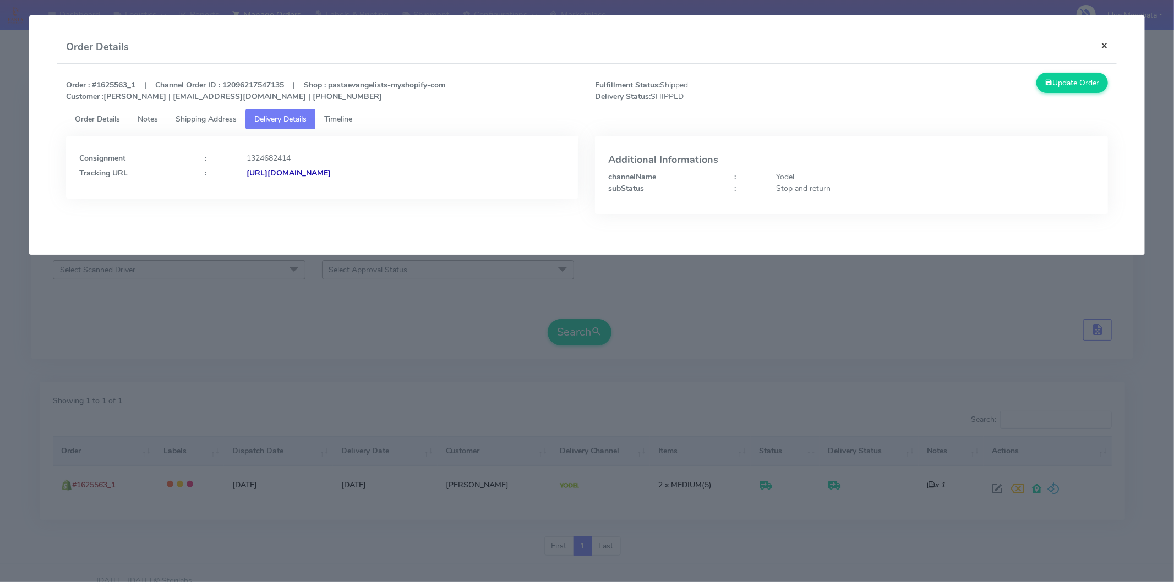
click at [1101, 42] on button "×" at bounding box center [1104, 45] width 25 height 29
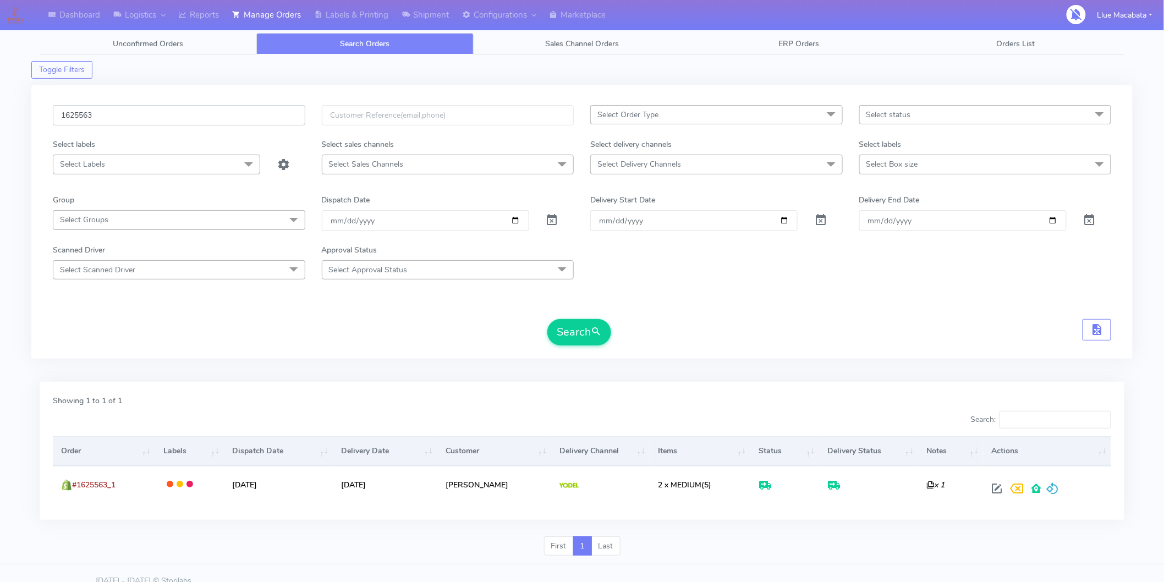
click at [130, 113] on input "1625563" at bounding box center [179, 115] width 253 height 20
paste input "639"
type input "1626393"
drag, startPoint x: 592, startPoint y: 332, endPoint x: 567, endPoint y: 329, distance: 24.9
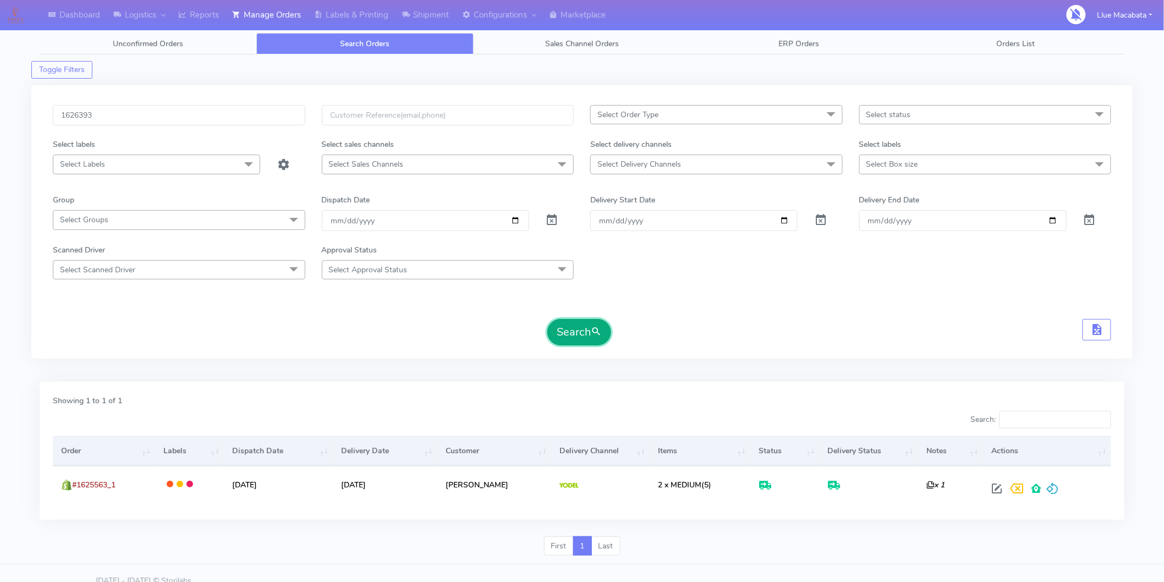
click at [591, 332] on button "Search" at bounding box center [579, 332] width 64 height 26
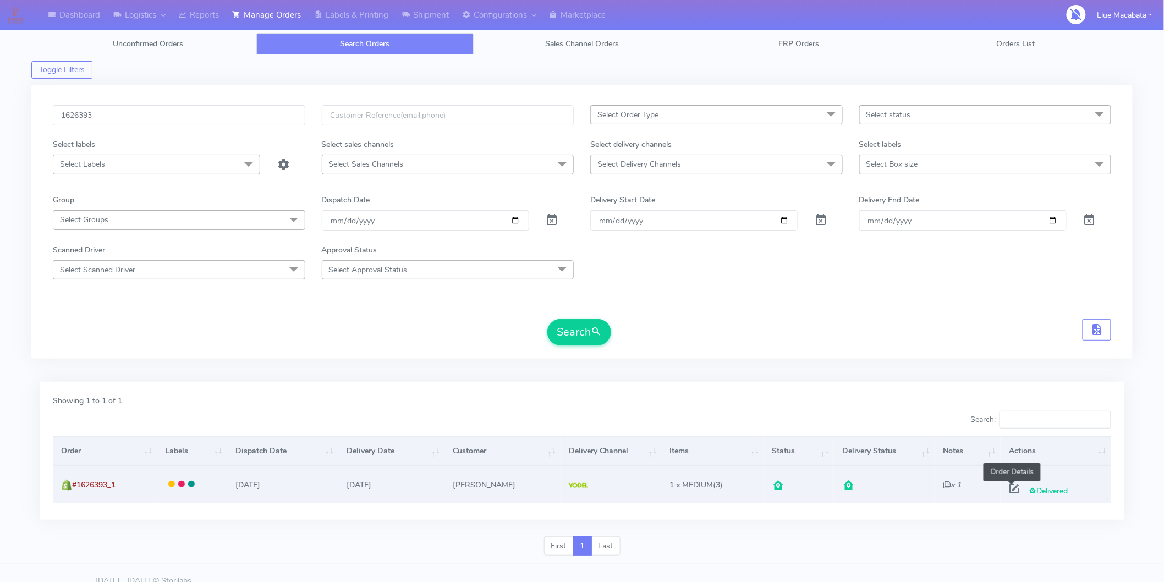
click at [1014, 490] on span at bounding box center [1015, 491] width 20 height 10
select select "5"
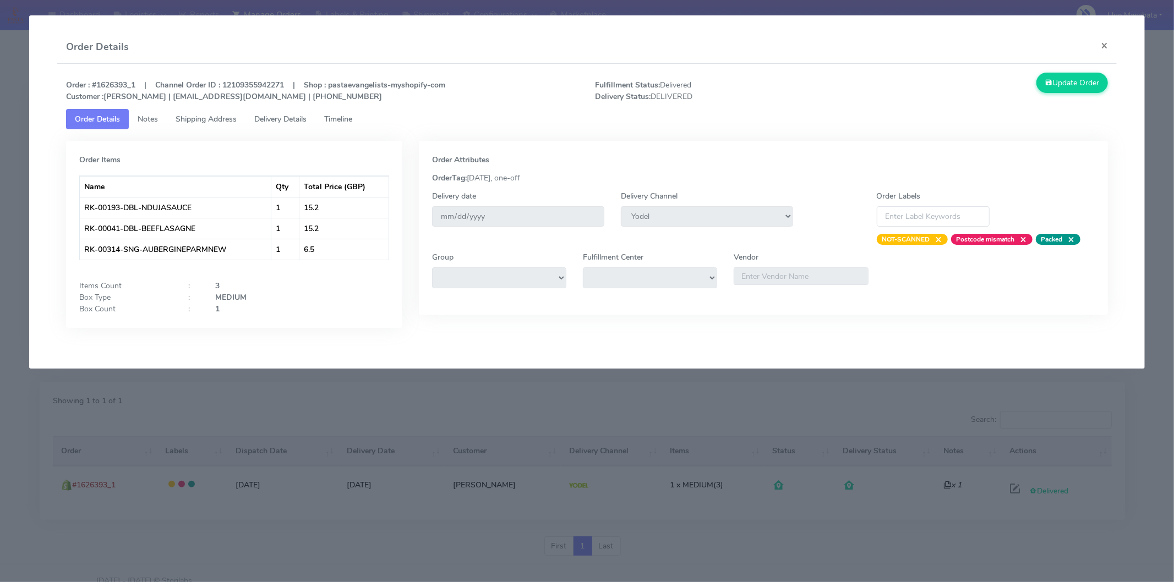
drag, startPoint x: 363, startPoint y: 117, endPoint x: 335, endPoint y: 118, distance: 28.6
click at [361, 117] on link "Timeline" at bounding box center [338, 119] width 46 height 20
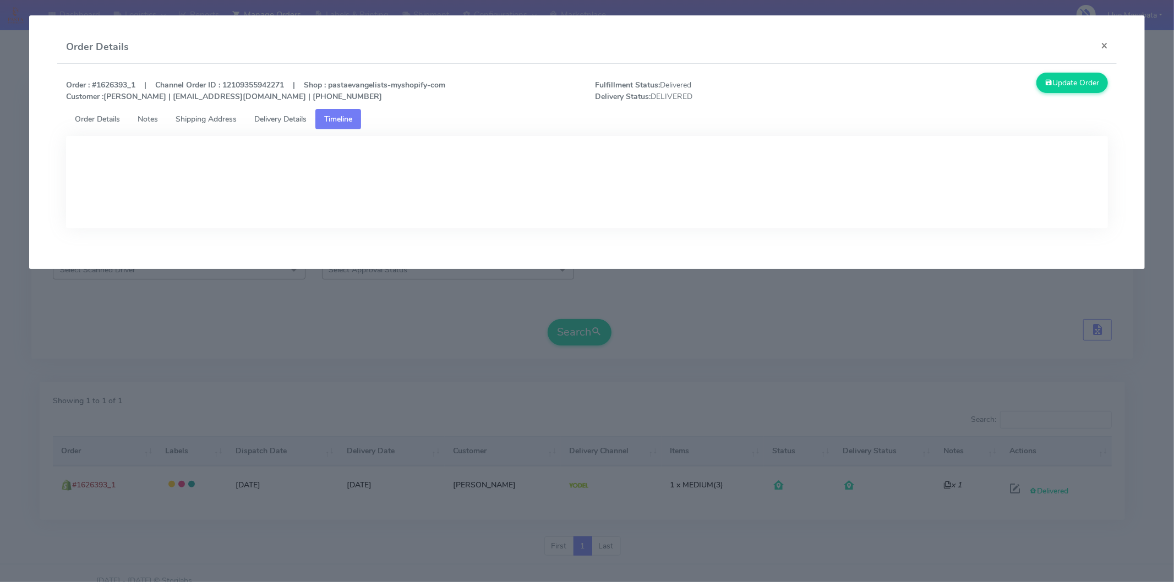
drag, startPoint x: 287, startPoint y: 116, endPoint x: 326, endPoint y: 122, distance: 39.0
click at [288, 116] on span "Delivery Details" at bounding box center [280, 119] width 52 height 10
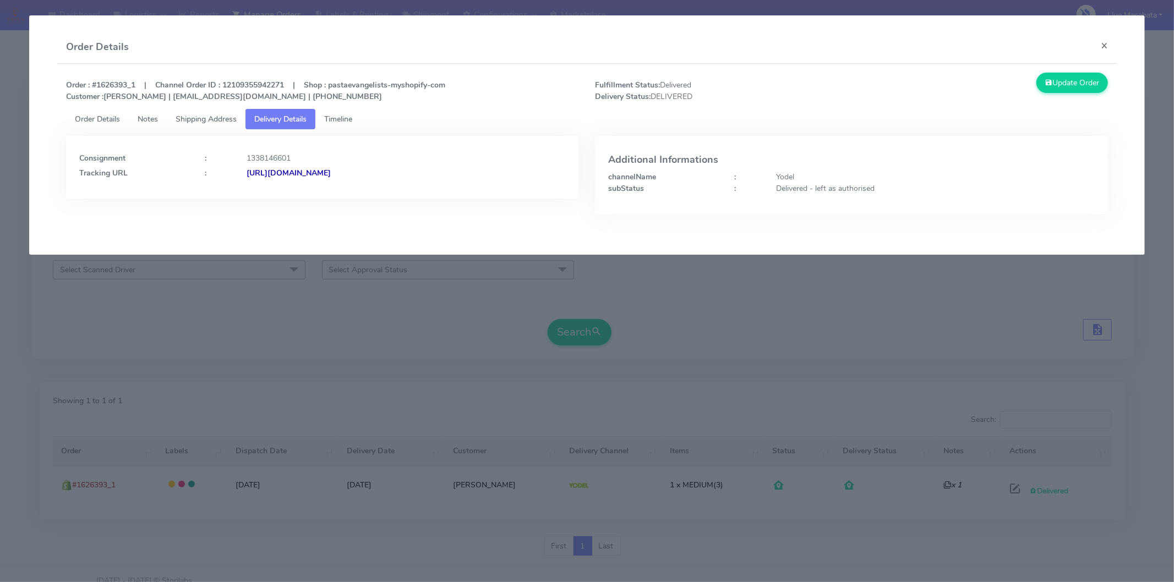
click at [331, 173] on strong "[URL][DOMAIN_NAME]" at bounding box center [288, 173] width 84 height 10
drag, startPoint x: 1104, startPoint y: 47, endPoint x: 1080, endPoint y: 47, distance: 24.2
click at [1105, 47] on button "×" at bounding box center [1104, 45] width 25 height 29
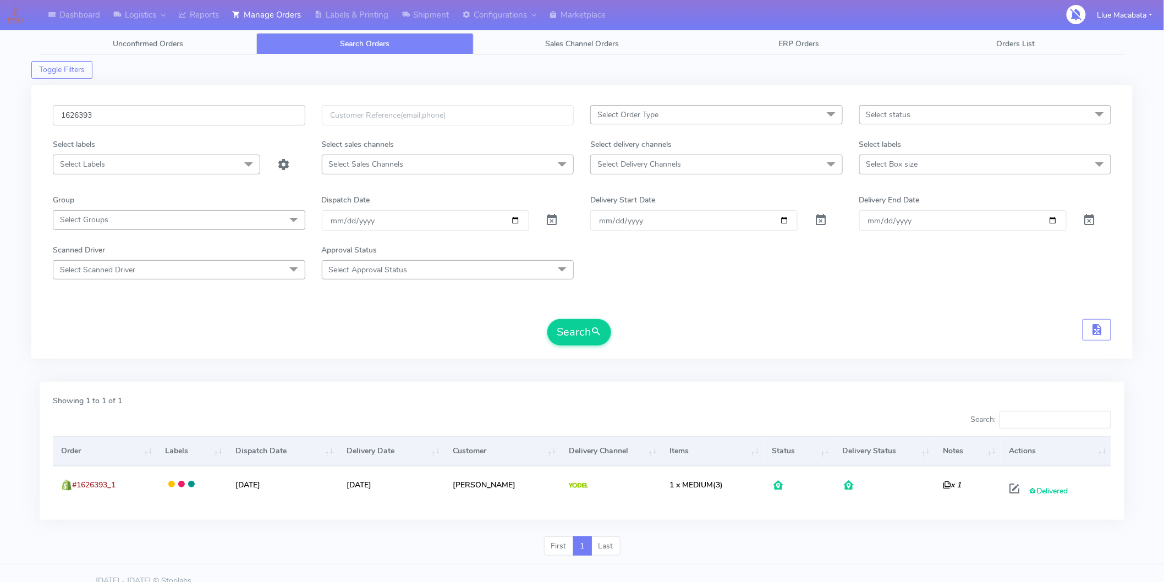
click at [108, 117] on input "1626393" at bounding box center [179, 115] width 253 height 20
paste input "18979"
type input "1618979"
drag, startPoint x: 568, startPoint y: 340, endPoint x: 560, endPoint y: 336, distance: 9.4
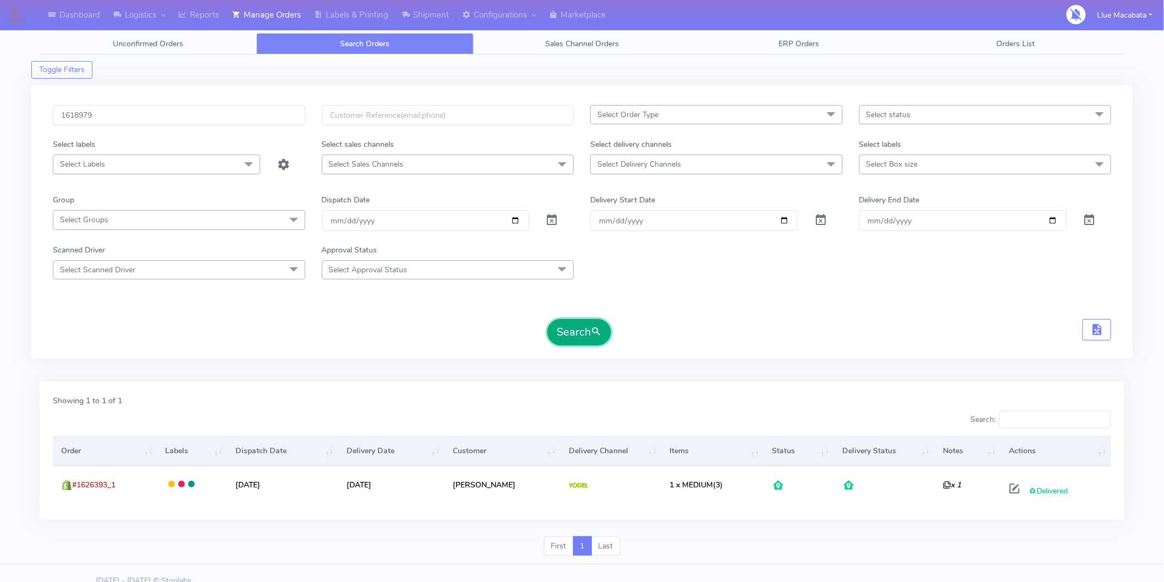
click at [567, 338] on button "Search" at bounding box center [579, 332] width 64 height 26
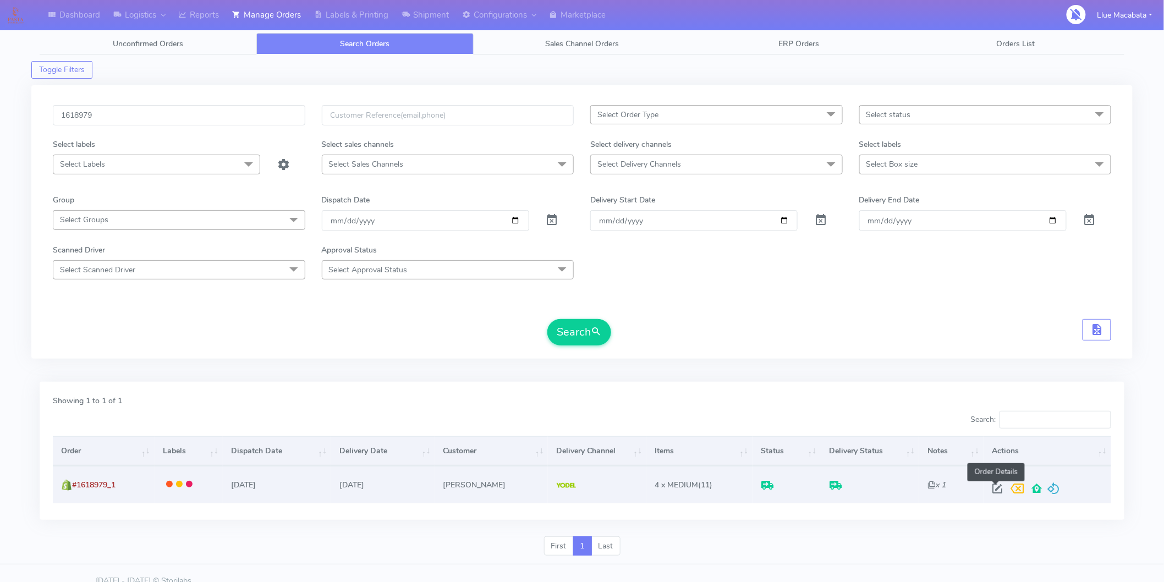
click at [996, 493] on span at bounding box center [998, 491] width 20 height 10
select select "5"
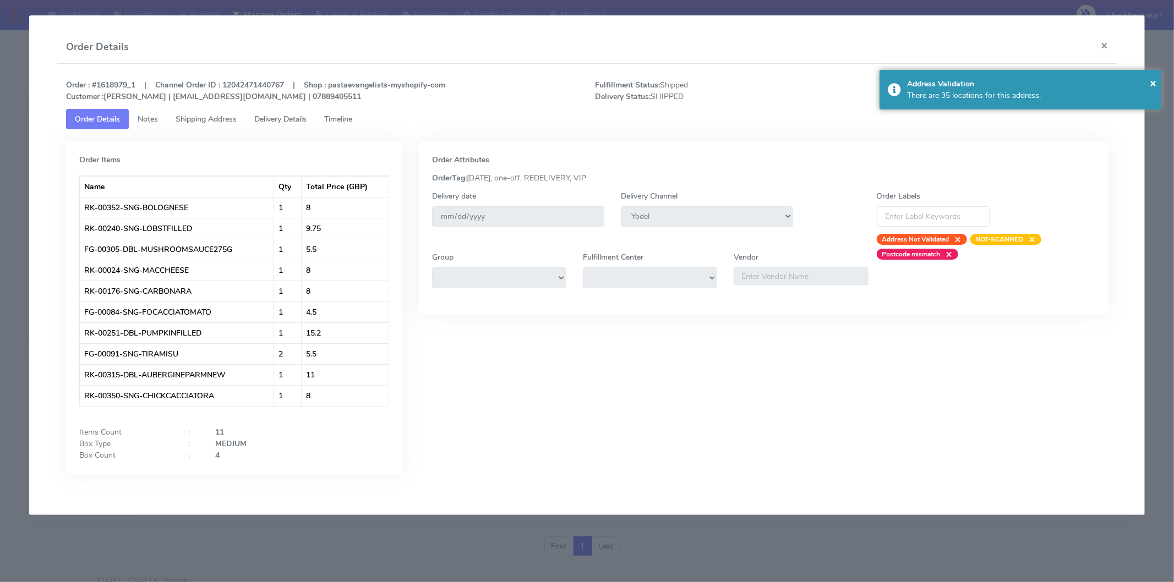
click at [335, 123] on span "Timeline" at bounding box center [338, 119] width 28 height 10
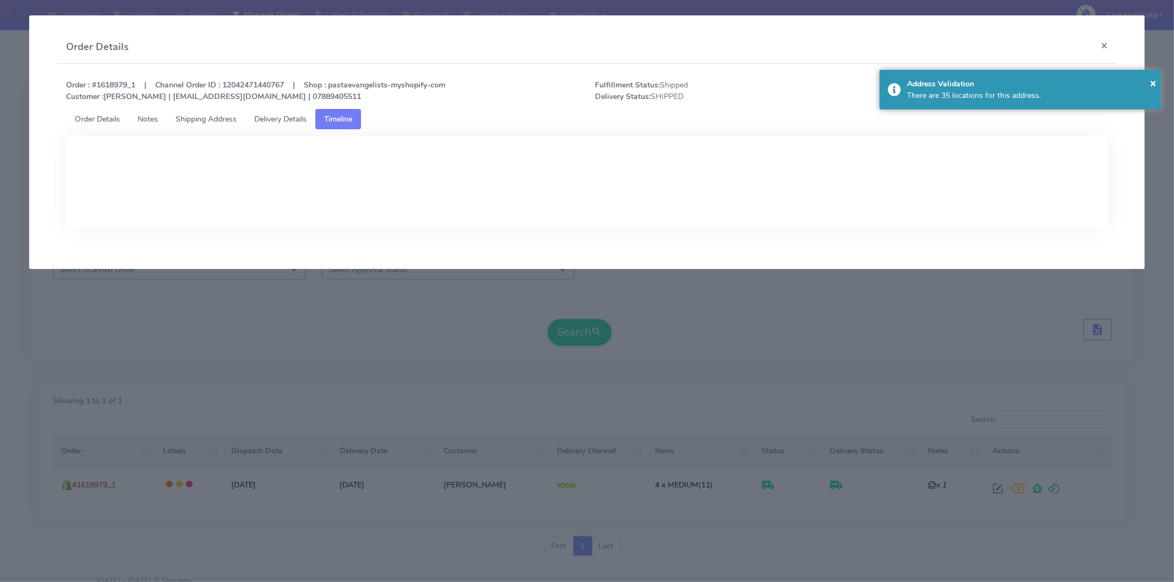
click at [290, 123] on span "Delivery Details" at bounding box center [280, 119] width 52 height 10
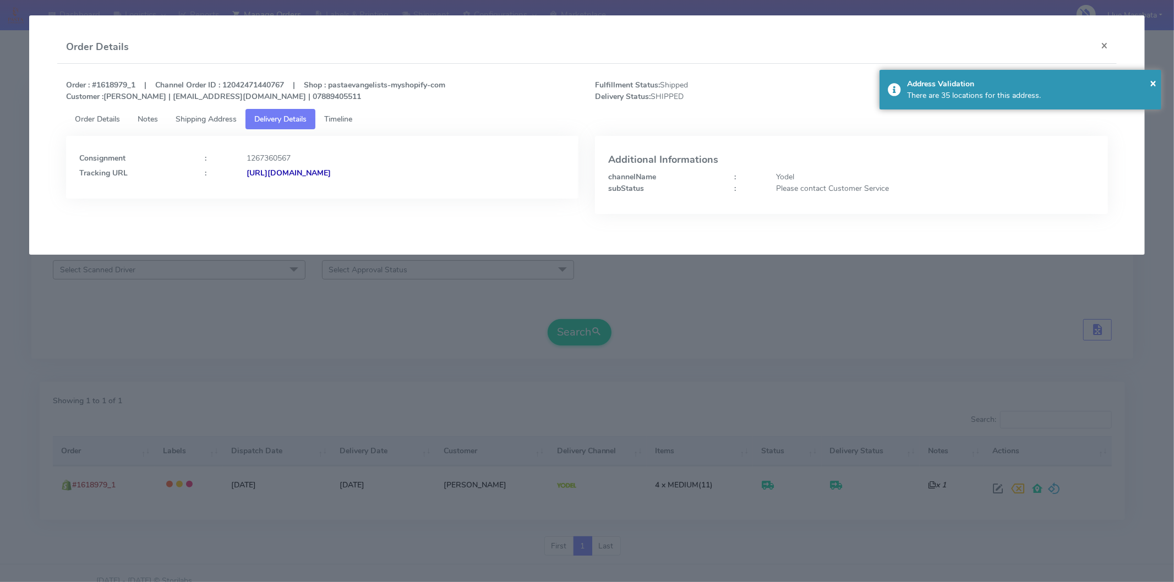
click at [331, 173] on strong "[URL][DOMAIN_NAME]" at bounding box center [288, 173] width 84 height 10
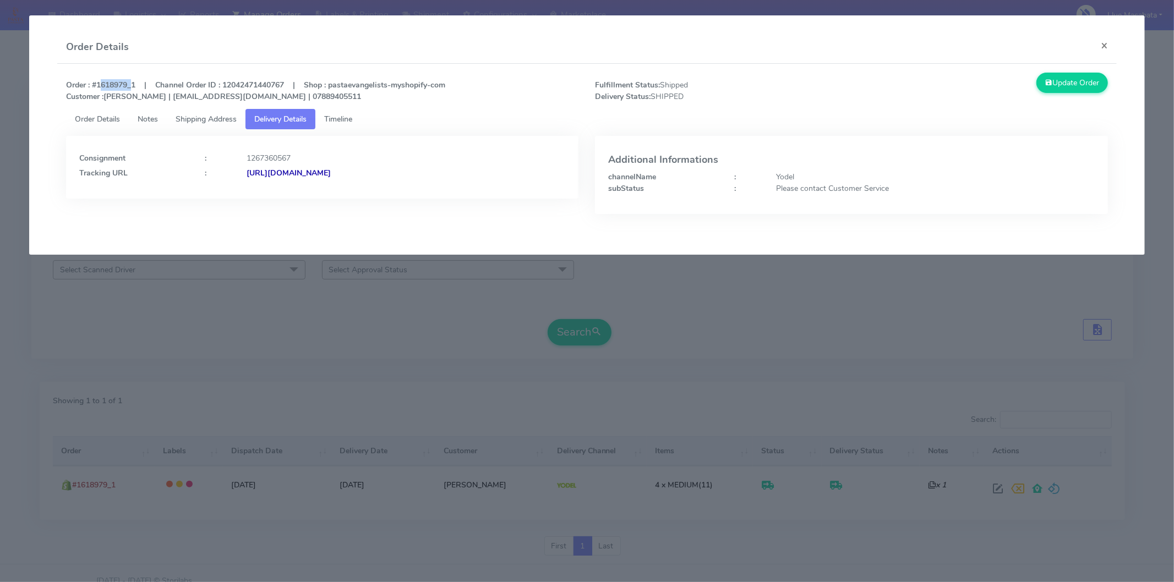
drag, startPoint x: 97, startPoint y: 83, endPoint x: 135, endPoint y: 83, distance: 38.0
click at [128, 83] on strong "Order : #1618979_1 | Channel Order ID : 12042471440767 | Shop : pastaevangelist…" at bounding box center [255, 91] width 379 height 22
copy strong "1618979"
